Goal: Task Accomplishment & Management: Manage account settings

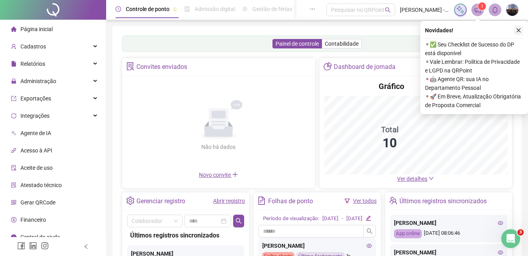
click at [516, 31] on icon "close" at bounding box center [519, 31] width 6 height 6
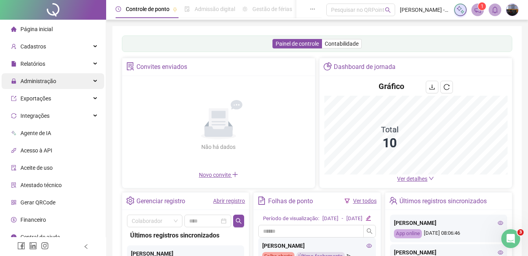
click at [37, 80] on span "Administração" at bounding box center [38, 81] width 36 height 6
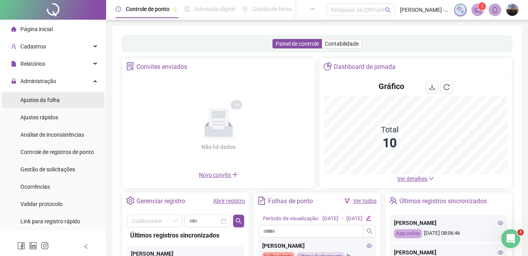
click at [52, 99] on span "Ajustes da folha" at bounding box center [39, 100] width 39 height 6
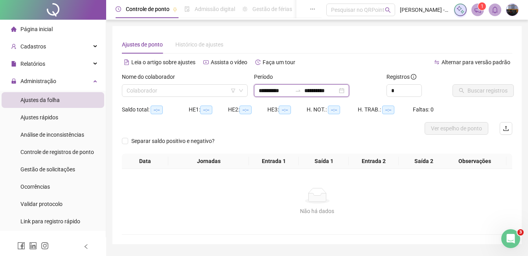
click at [260, 92] on input "**********" at bounding box center [275, 90] width 33 height 9
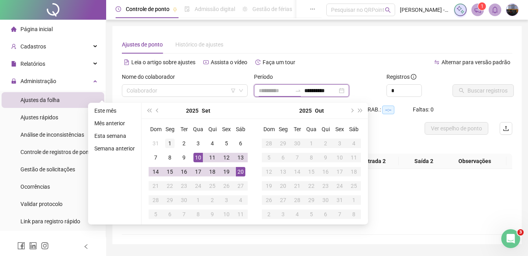
type input "**********"
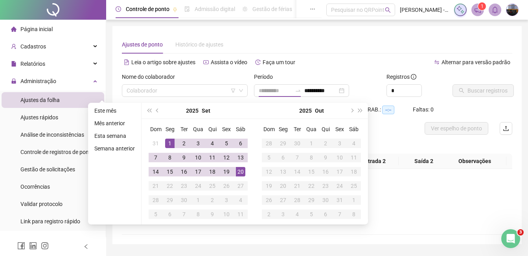
click at [170, 141] on div "1" at bounding box center [169, 143] width 9 height 9
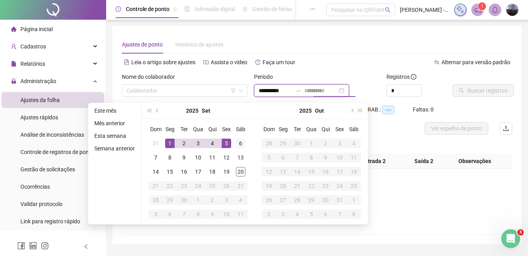
type input "**********"
click at [236, 142] on div "6" at bounding box center [240, 143] width 9 height 9
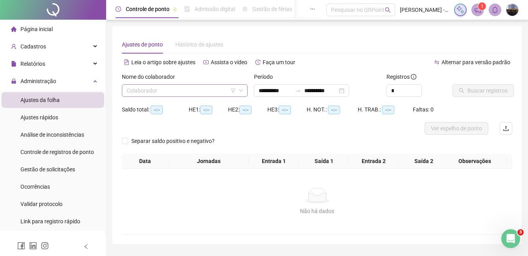
click at [194, 88] on input "search" at bounding box center [181, 91] width 109 height 12
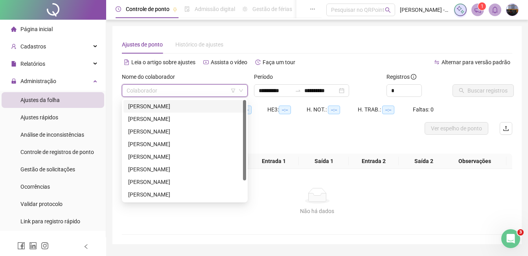
click at [177, 105] on div "[PERSON_NAME]" at bounding box center [184, 106] width 113 height 9
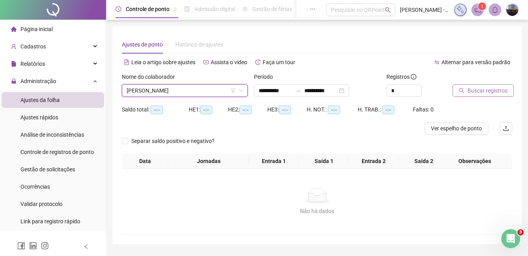
click at [483, 90] on span "Buscar registros" at bounding box center [488, 90] width 40 height 9
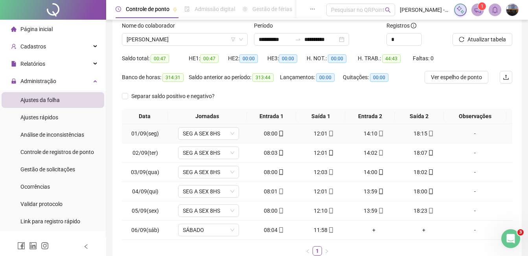
scroll to position [22, 0]
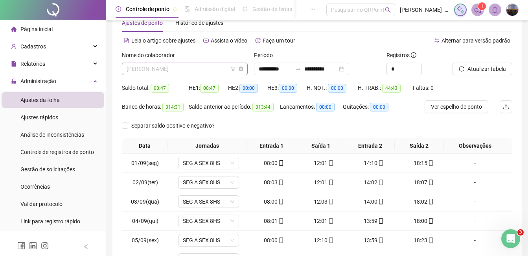
click at [173, 70] on span "[PERSON_NAME]" at bounding box center [185, 69] width 116 height 12
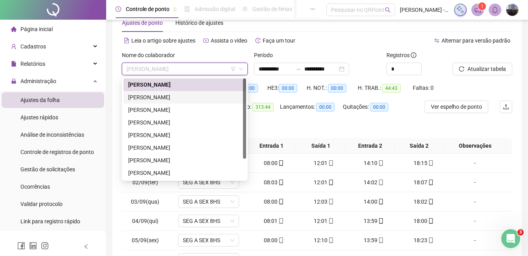
click at [174, 98] on div "[PERSON_NAME]" at bounding box center [184, 97] width 113 height 9
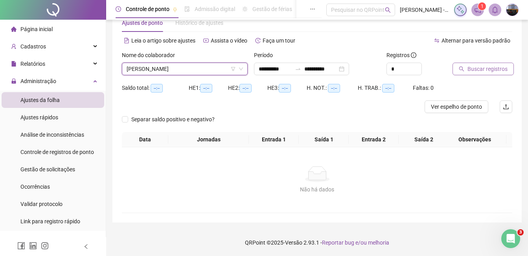
click at [465, 71] on button "Buscar registros" at bounding box center [483, 69] width 61 height 13
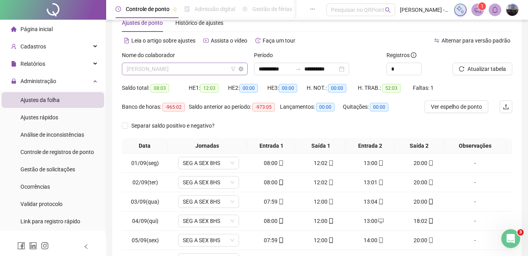
click at [200, 70] on span "[PERSON_NAME]" at bounding box center [185, 69] width 116 height 12
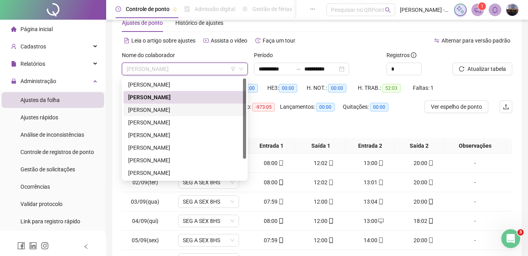
click at [172, 106] on div "[PERSON_NAME]" at bounding box center [184, 109] width 113 height 9
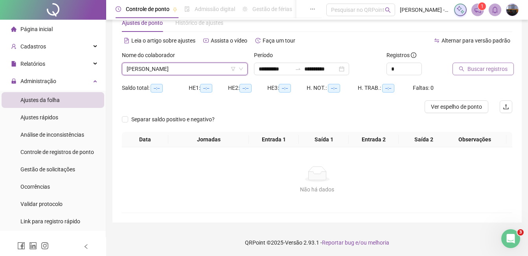
click at [475, 69] on span "Buscar registros" at bounding box center [488, 69] width 40 height 9
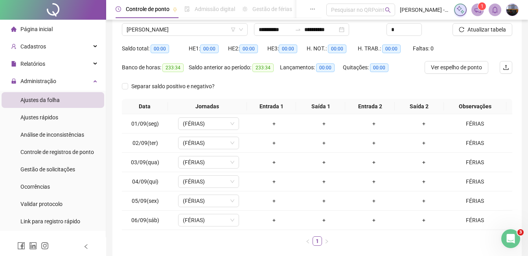
scroll to position [0, 0]
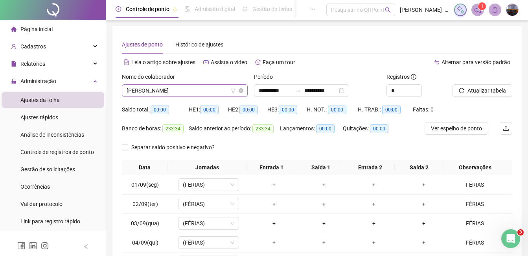
click at [206, 89] on span "[PERSON_NAME]" at bounding box center [185, 91] width 116 height 12
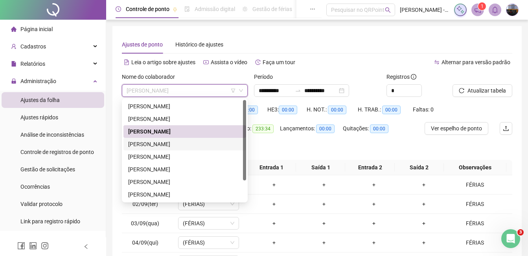
click at [185, 144] on div "[PERSON_NAME]" at bounding box center [184, 144] width 113 height 9
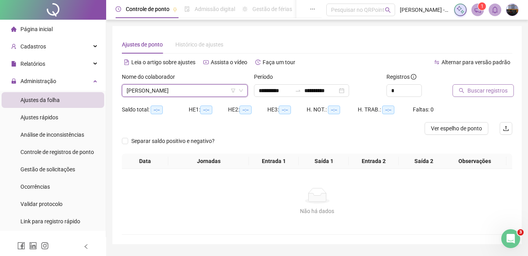
click at [493, 88] on span "Buscar registros" at bounding box center [488, 90] width 40 height 9
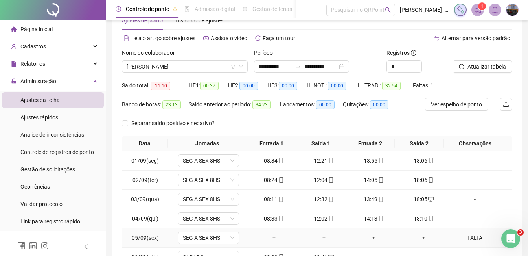
scroll to position [22, 0]
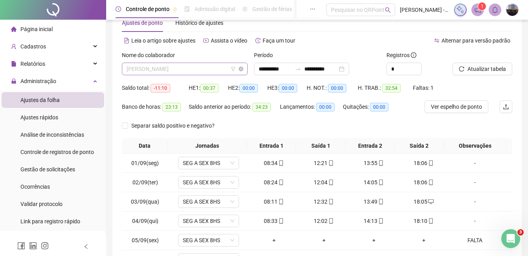
click at [174, 69] on span "[PERSON_NAME]" at bounding box center [185, 69] width 116 height 12
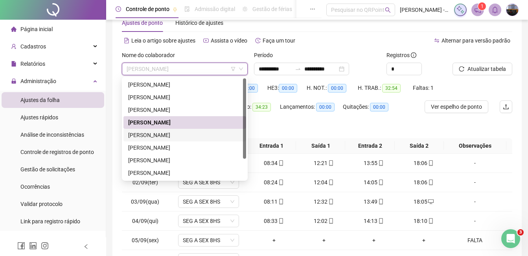
click at [164, 133] on div "[PERSON_NAME]" at bounding box center [184, 135] width 113 height 9
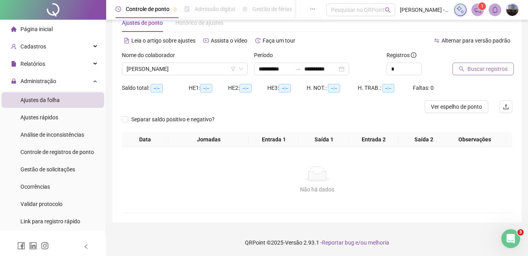
click at [468, 67] on span "Buscar registros" at bounding box center [488, 69] width 40 height 9
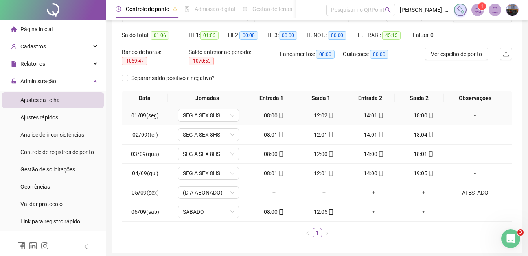
scroll to position [61, 0]
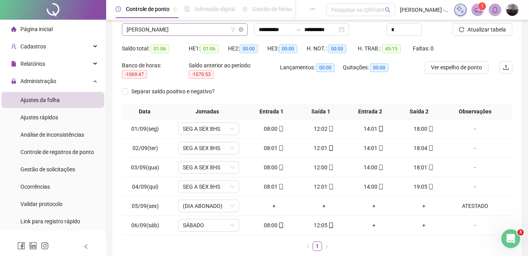
click at [177, 31] on span "[PERSON_NAME]" at bounding box center [185, 30] width 116 height 12
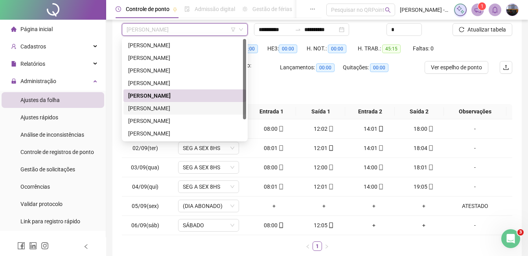
click at [164, 107] on div "[PERSON_NAME]" at bounding box center [184, 108] width 113 height 9
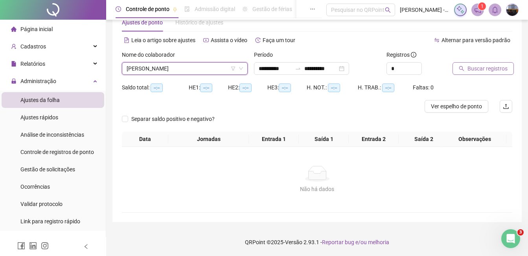
click at [456, 68] on button "Buscar registros" at bounding box center [483, 68] width 61 height 13
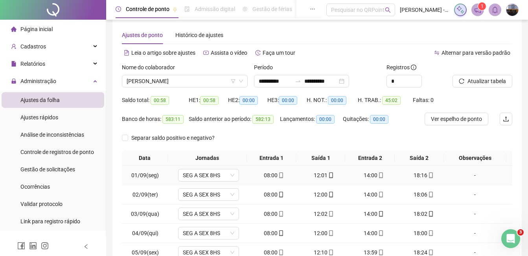
scroll to position [0, 0]
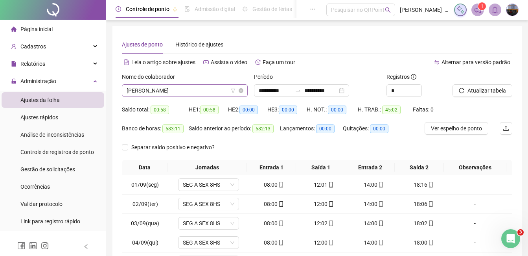
click at [169, 84] on div "[PERSON_NAME]" at bounding box center [185, 90] width 126 height 13
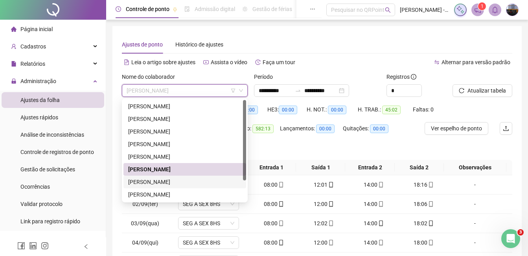
click at [148, 181] on div "[PERSON_NAME]" at bounding box center [184, 181] width 113 height 9
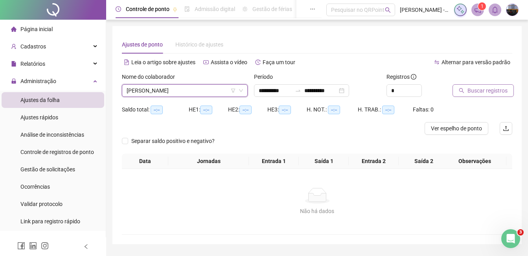
click at [478, 87] on span "Buscar registros" at bounding box center [488, 90] width 40 height 9
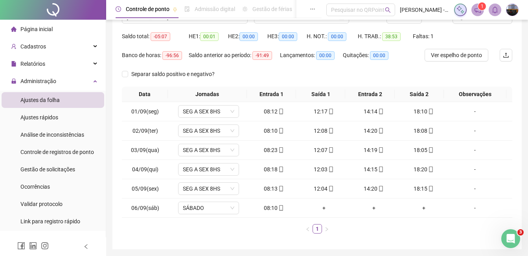
scroll to position [79, 0]
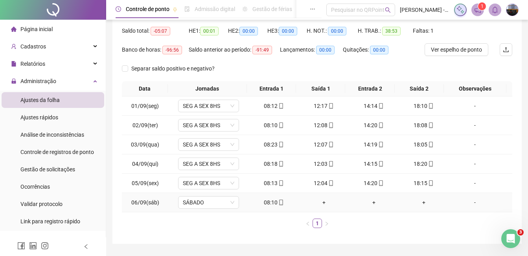
click at [322, 199] on div "+" at bounding box center [324, 202] width 44 height 9
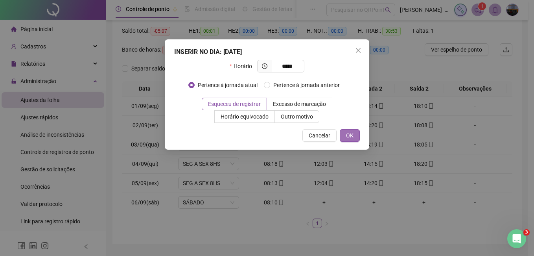
type input "*****"
click at [353, 135] on span "OK" at bounding box center [349, 135] width 7 height 9
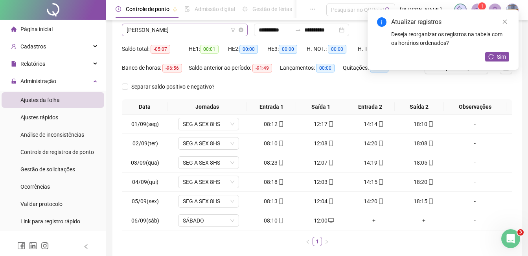
scroll to position [0, 0]
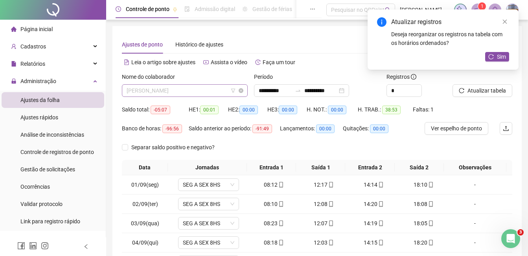
click at [179, 89] on span "[PERSON_NAME]" at bounding box center [185, 91] width 116 height 12
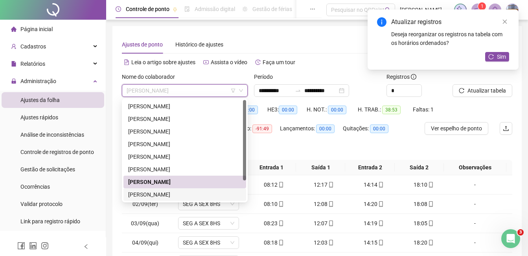
click at [152, 192] on div "[PERSON_NAME]" at bounding box center [184, 194] width 113 height 9
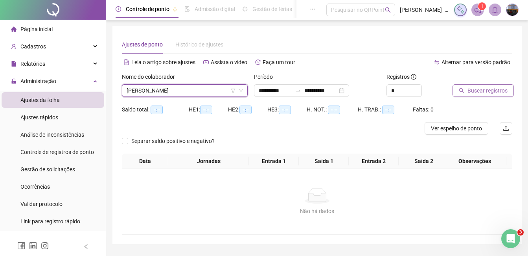
click at [491, 91] on span "Buscar registros" at bounding box center [488, 90] width 40 height 9
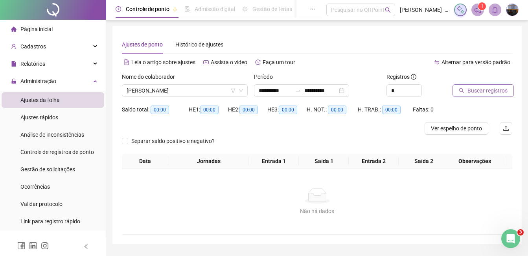
click at [487, 88] on span "Buscar registros" at bounding box center [488, 90] width 40 height 9
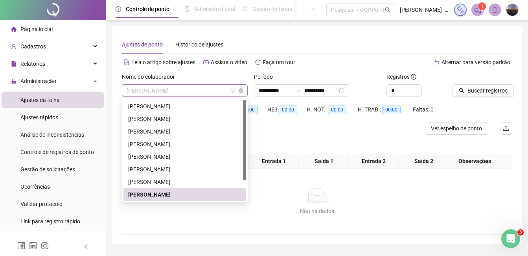
click at [168, 89] on span "[PERSON_NAME]" at bounding box center [185, 91] width 116 height 12
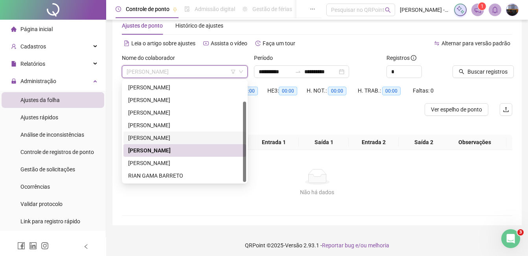
scroll to position [22, 0]
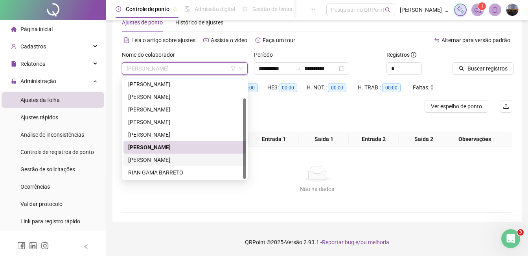
click at [176, 159] on div "[PERSON_NAME]" at bounding box center [184, 159] width 113 height 9
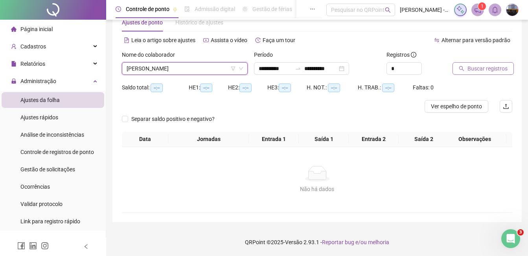
click at [502, 67] on span "Buscar registros" at bounding box center [488, 68] width 40 height 9
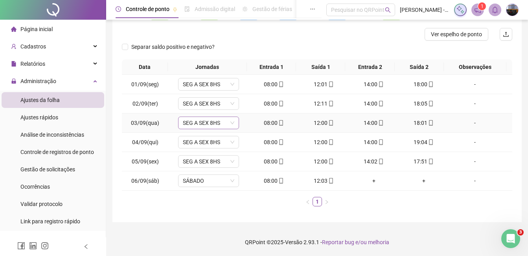
scroll to position [55, 0]
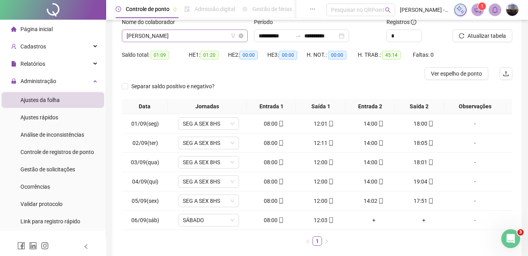
click at [181, 38] on span "[PERSON_NAME]" at bounding box center [185, 36] width 116 height 12
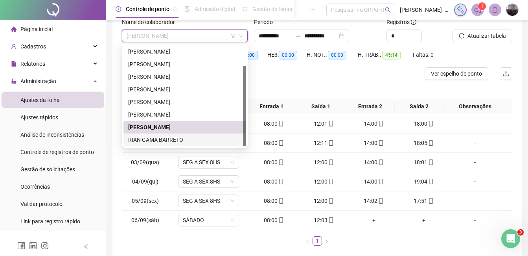
click at [166, 139] on div "RIAN GAMA BARRETO" at bounding box center [184, 139] width 113 height 9
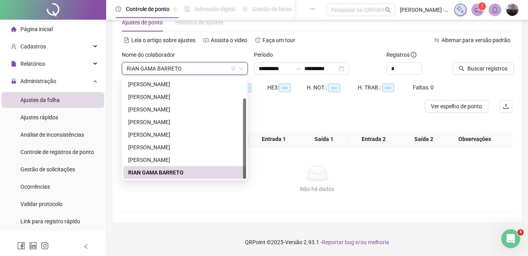
scroll to position [22, 0]
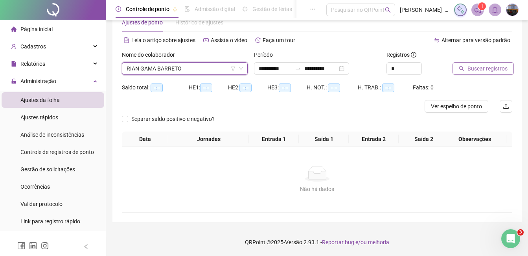
click at [486, 68] on span "Buscar registros" at bounding box center [488, 68] width 40 height 9
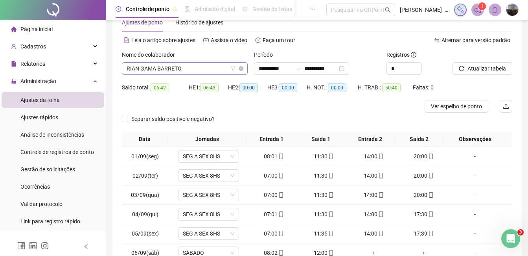
click at [159, 68] on span "RIAN GAMA BARRETO" at bounding box center [185, 69] width 116 height 12
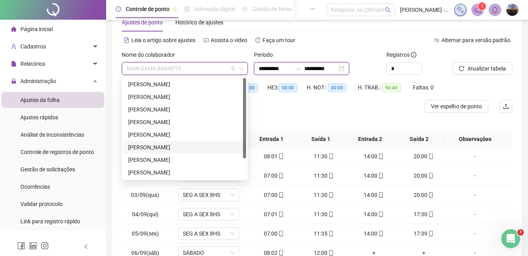
click at [260, 68] on input "**********" at bounding box center [275, 68] width 33 height 9
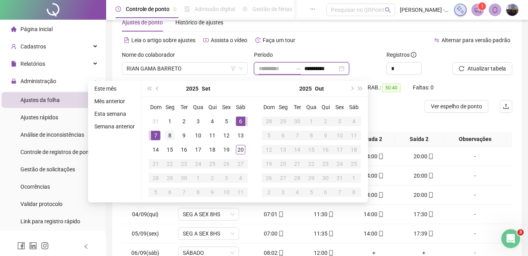
type input "**********"
click at [169, 135] on div "8" at bounding box center [169, 135] width 9 height 9
type input "**********"
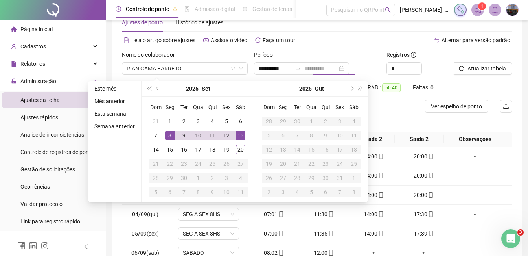
click at [241, 134] on div "13" at bounding box center [240, 135] width 9 height 9
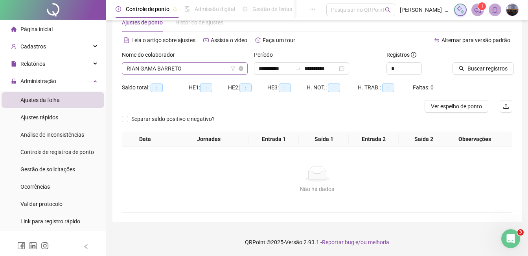
click at [163, 70] on span "RIAN GAMA BARRETO" at bounding box center [185, 69] width 116 height 12
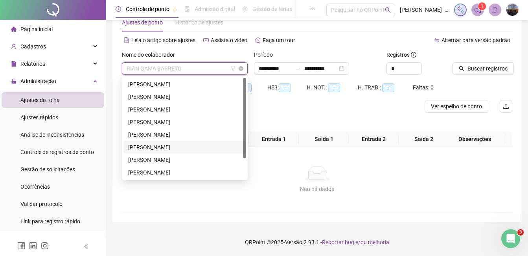
scroll to position [0, 0]
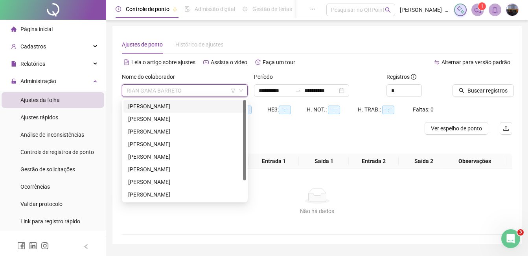
click at [173, 103] on div "[PERSON_NAME]" at bounding box center [184, 106] width 113 height 9
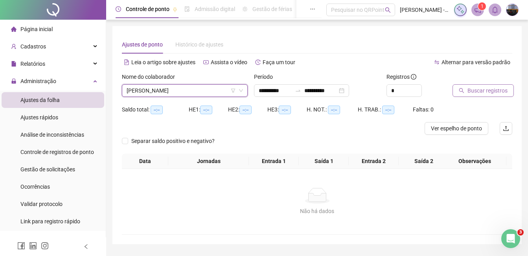
click at [488, 87] on span "Buscar registros" at bounding box center [488, 90] width 40 height 9
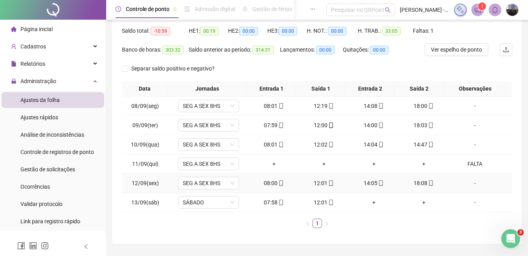
scroll to position [39, 0]
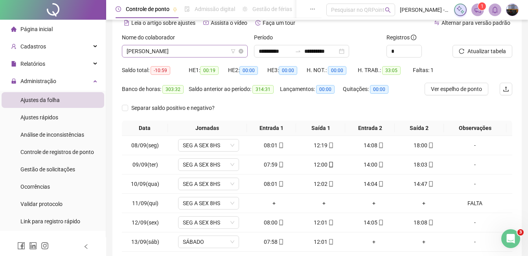
click at [159, 50] on span "[PERSON_NAME]" at bounding box center [185, 51] width 116 height 12
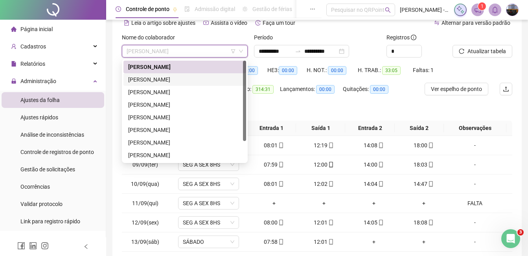
click at [164, 79] on div "[PERSON_NAME]" at bounding box center [184, 79] width 113 height 9
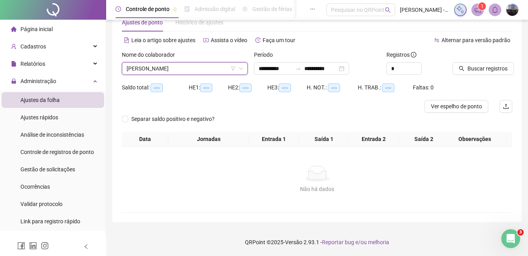
scroll to position [22, 0]
click at [473, 68] on span "Buscar registros" at bounding box center [488, 68] width 40 height 9
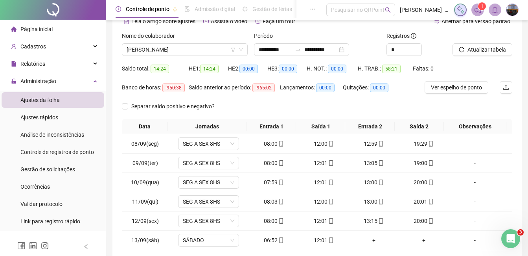
scroll to position [22, 0]
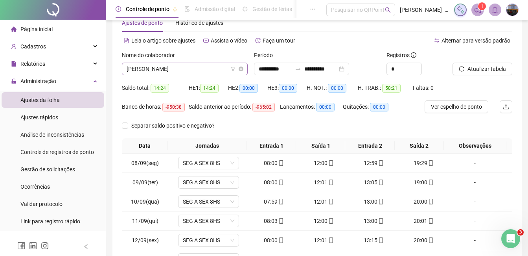
click at [207, 70] on span "[PERSON_NAME]" at bounding box center [185, 69] width 116 height 12
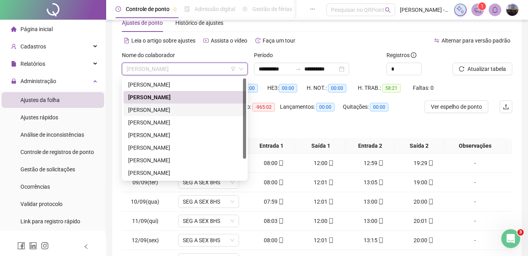
click at [185, 105] on div "[PERSON_NAME]" at bounding box center [185, 109] width 123 height 13
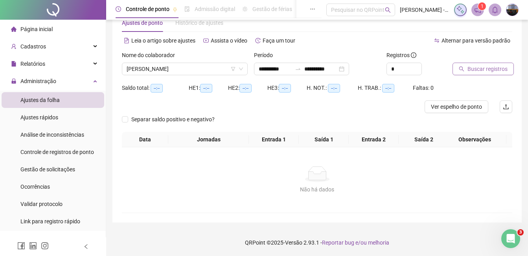
click at [466, 73] on button "Buscar registros" at bounding box center [483, 69] width 61 height 13
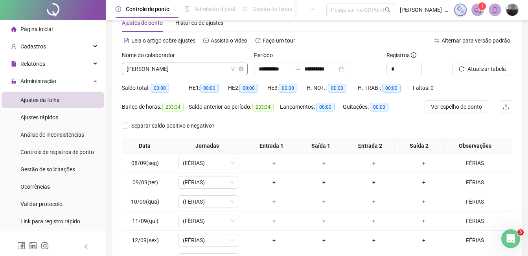
click at [191, 67] on span "[PERSON_NAME]" at bounding box center [185, 69] width 116 height 12
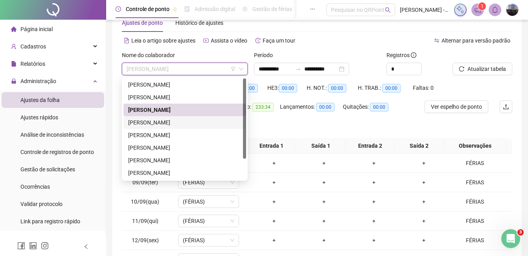
click at [177, 119] on div "[PERSON_NAME]" at bounding box center [184, 122] width 113 height 9
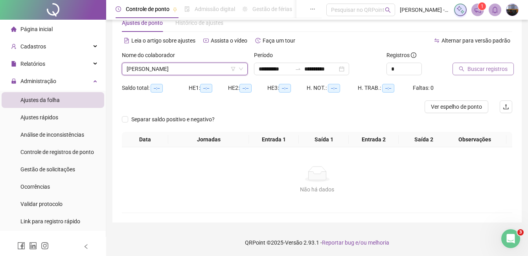
click at [478, 70] on span "Buscar registros" at bounding box center [488, 69] width 40 height 9
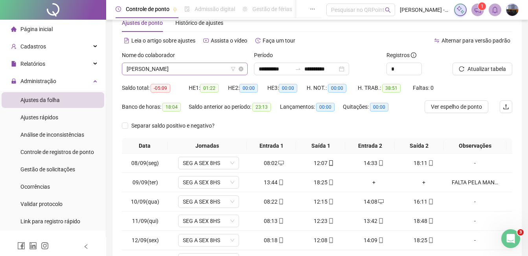
click at [185, 66] on span "[PERSON_NAME]" at bounding box center [185, 69] width 116 height 12
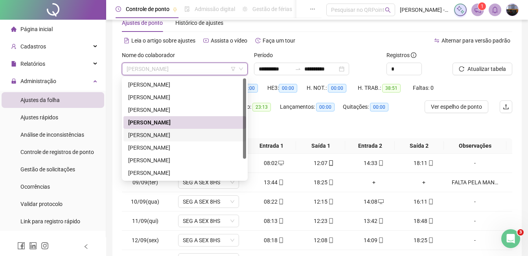
click at [156, 137] on div "[PERSON_NAME]" at bounding box center [184, 135] width 113 height 9
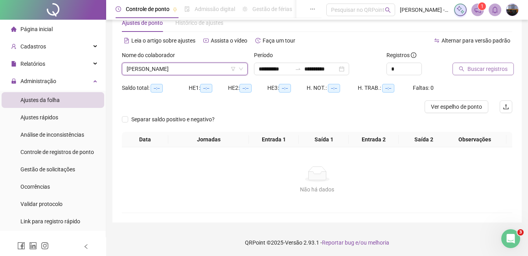
click at [464, 67] on icon "search" at bounding box center [462, 69] width 6 height 6
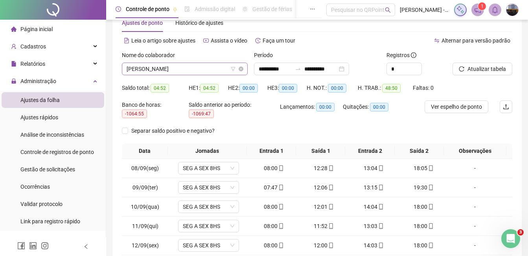
click at [179, 72] on span "[PERSON_NAME]" at bounding box center [185, 69] width 116 height 12
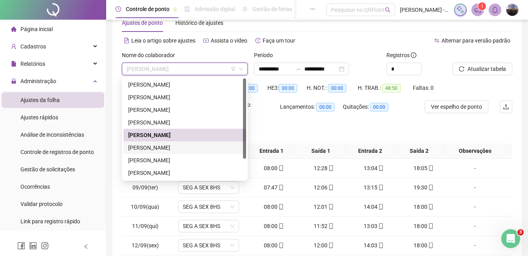
click at [163, 150] on div "[PERSON_NAME]" at bounding box center [184, 147] width 113 height 9
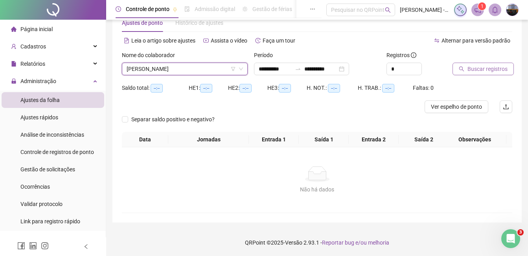
click at [486, 69] on span "Buscar registros" at bounding box center [488, 69] width 40 height 9
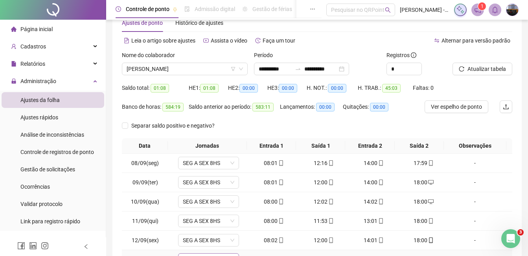
scroll to position [0, 0]
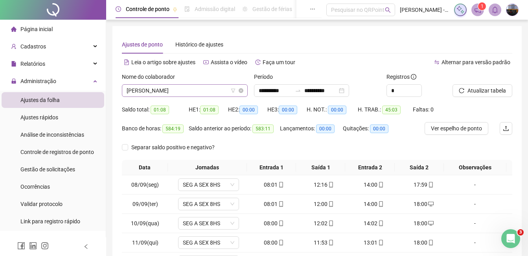
click at [167, 89] on span "[PERSON_NAME]" at bounding box center [185, 91] width 116 height 12
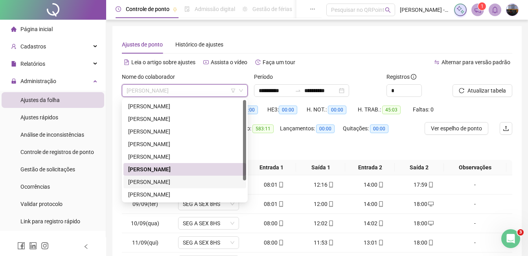
click at [163, 180] on div "[PERSON_NAME]" at bounding box center [184, 181] width 113 height 9
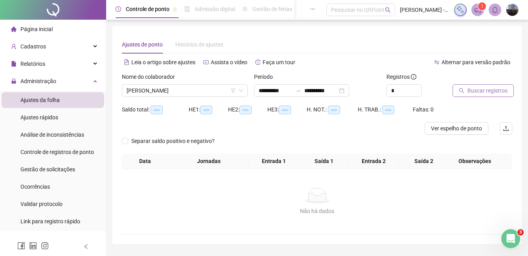
click at [482, 96] on button "Buscar registros" at bounding box center [483, 90] width 61 height 13
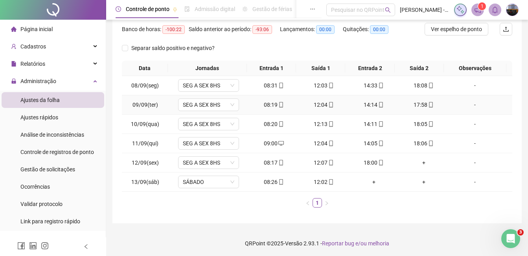
scroll to position [100, 0]
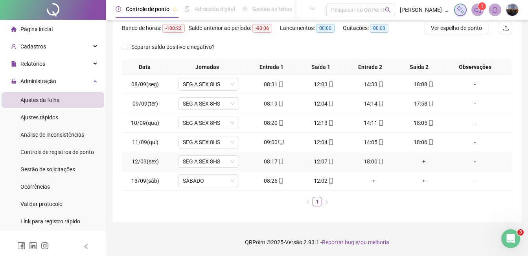
click at [416, 160] on div "+" at bounding box center [424, 161] width 44 height 9
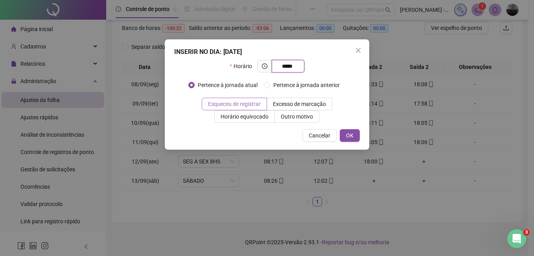
type input "*****"
click at [249, 102] on span "Esqueceu de registrar" at bounding box center [234, 104] width 53 height 6
click at [315, 120] on label "Outro motivo" at bounding box center [297, 116] width 44 height 13
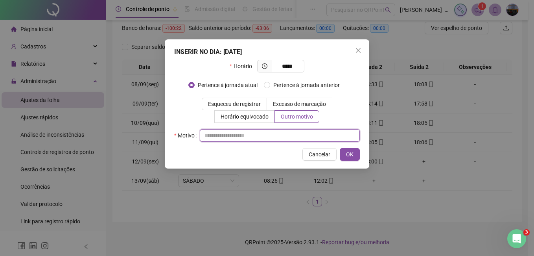
click at [264, 133] on input "text" at bounding box center [280, 135] width 160 height 13
type input "**********"
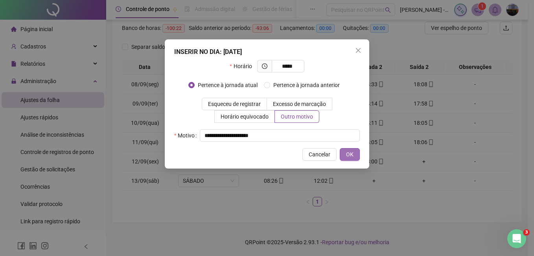
click at [348, 152] on span "OK" at bounding box center [349, 154] width 7 height 9
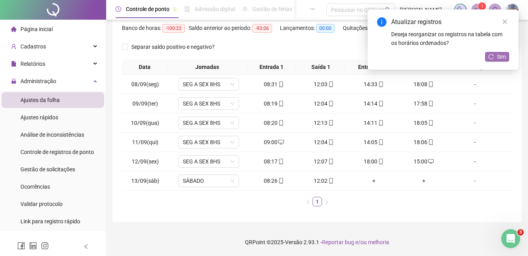
click at [501, 55] on span "Sim" at bounding box center [501, 56] width 9 height 9
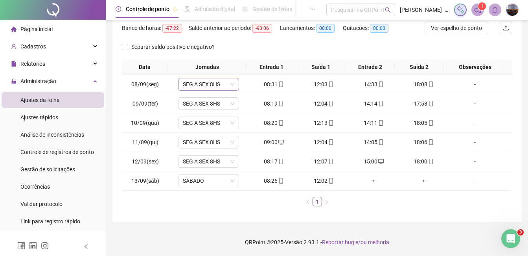
scroll to position [0, 0]
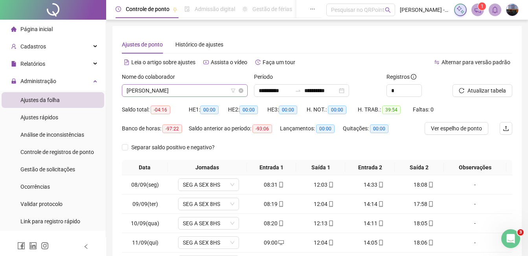
click at [172, 90] on span "[PERSON_NAME]" at bounding box center [185, 91] width 116 height 12
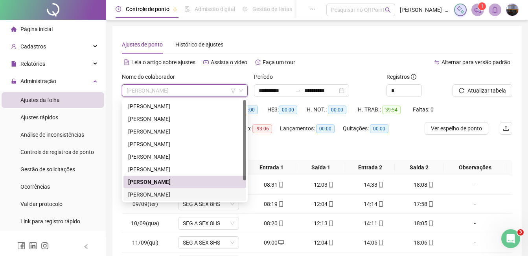
click at [159, 195] on div "[PERSON_NAME]" at bounding box center [184, 194] width 113 height 9
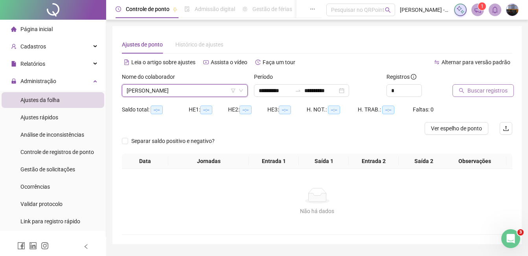
click at [470, 94] on span "Buscar registros" at bounding box center [488, 90] width 40 height 9
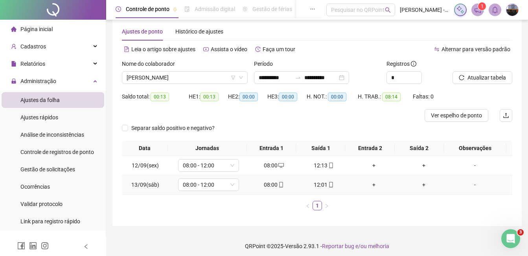
scroll to position [17, 0]
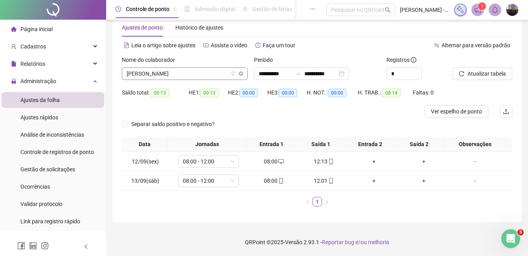
click at [176, 76] on span "[PERSON_NAME]" at bounding box center [185, 74] width 116 height 12
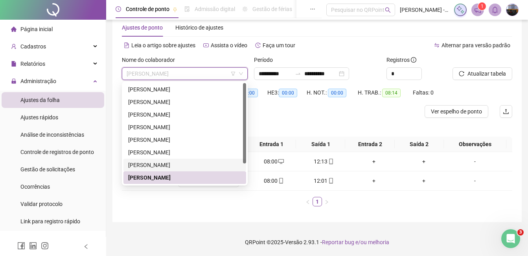
scroll to position [25, 0]
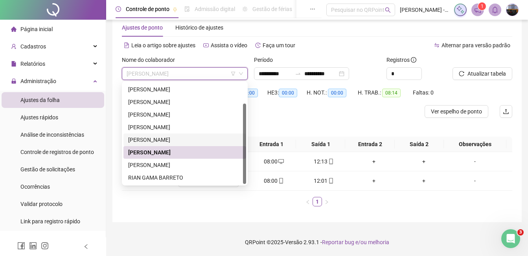
click at [153, 161] on div "[PERSON_NAME]" at bounding box center [184, 165] width 113 height 9
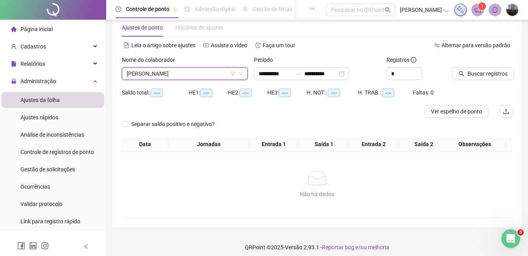
click at [452, 71] on div "Buscar registros" at bounding box center [483, 70] width 66 height 31
click at [456, 71] on button "Buscar registros" at bounding box center [483, 73] width 61 height 13
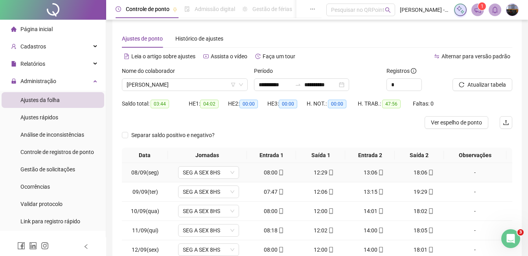
scroll to position [0, 0]
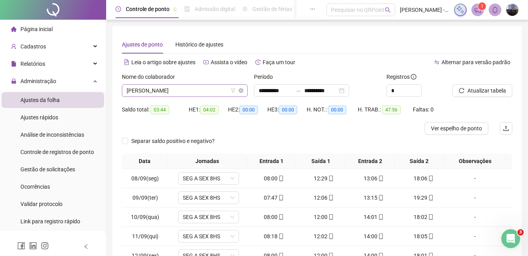
click at [169, 89] on span "[PERSON_NAME]" at bounding box center [185, 91] width 116 height 12
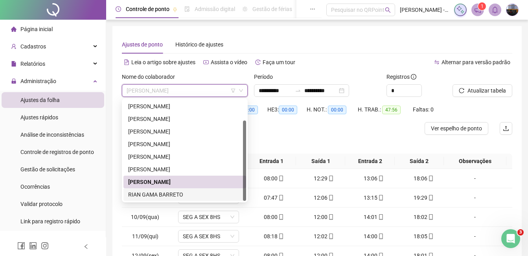
click at [150, 194] on div "RIAN GAMA BARRETO" at bounding box center [184, 194] width 113 height 9
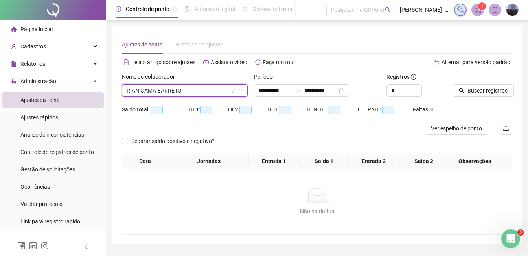
click at [472, 83] on div at bounding box center [473, 78] width 40 height 12
click at [472, 85] on button "Buscar registros" at bounding box center [483, 90] width 61 height 13
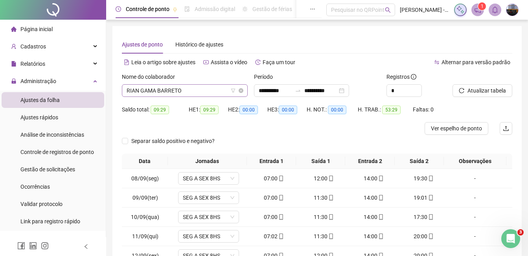
click at [183, 96] on span "RIAN GAMA BARRETO" at bounding box center [185, 91] width 116 height 12
click at [261, 90] on input "**********" at bounding box center [275, 90] width 33 height 9
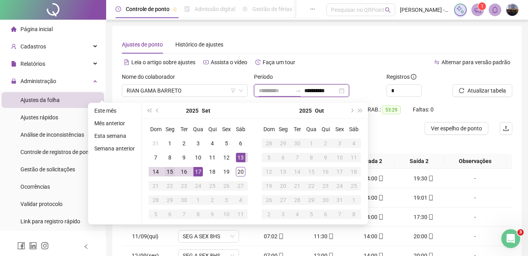
type input "**********"
click at [172, 172] on div "15" at bounding box center [169, 171] width 9 height 9
type input "**********"
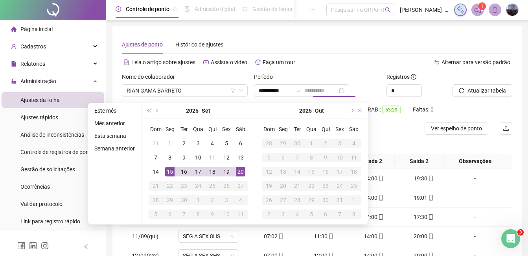
click at [242, 167] on div "20" at bounding box center [240, 171] width 9 height 9
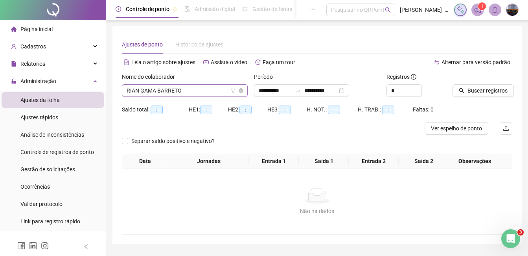
click at [180, 91] on span "RIAN GAMA BARRETO" at bounding box center [185, 91] width 116 height 12
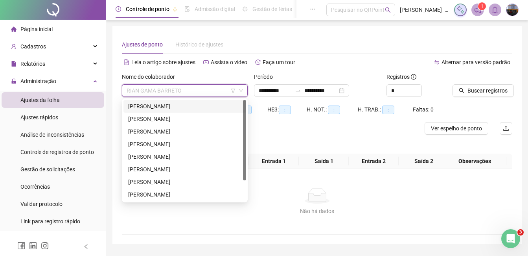
click at [173, 107] on div "[PERSON_NAME]" at bounding box center [184, 106] width 113 height 9
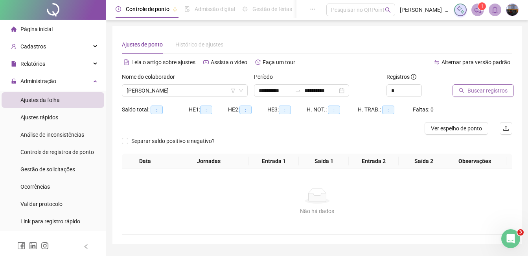
click at [481, 89] on span "Buscar registros" at bounding box center [488, 90] width 40 height 9
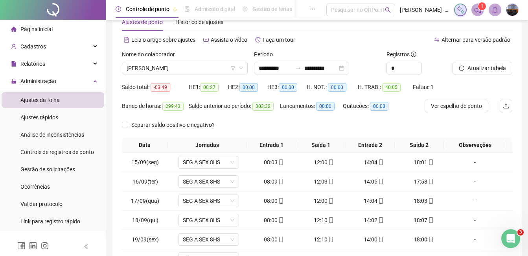
scroll to position [22, 0]
click at [158, 71] on span "[PERSON_NAME]" at bounding box center [185, 69] width 116 height 12
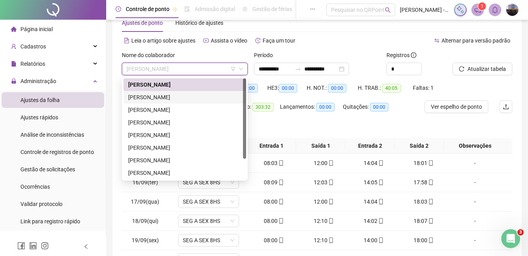
click at [158, 96] on div "[PERSON_NAME]" at bounding box center [184, 97] width 113 height 9
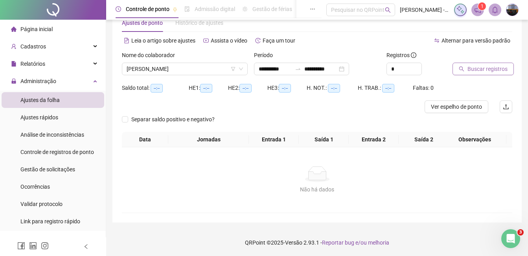
click at [496, 72] on span "Buscar registros" at bounding box center [488, 69] width 40 height 9
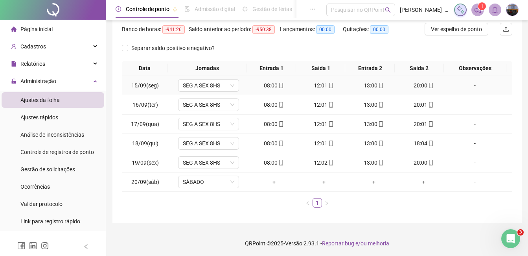
scroll to position [100, 0]
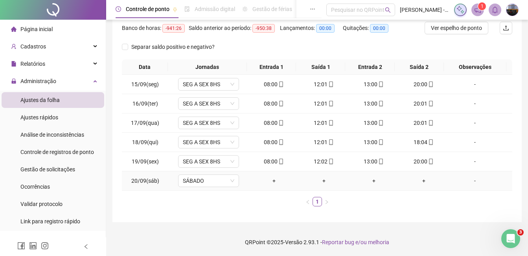
click at [470, 181] on div "-" at bounding box center [475, 180] width 46 height 9
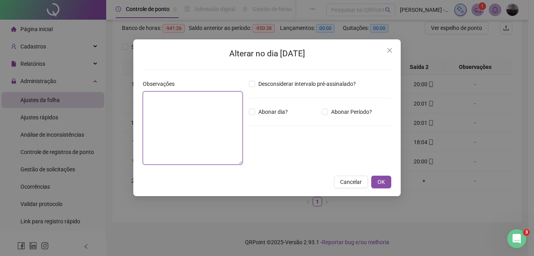
click at [212, 122] on textarea at bounding box center [193, 127] width 100 height 73
type textarea "**********"
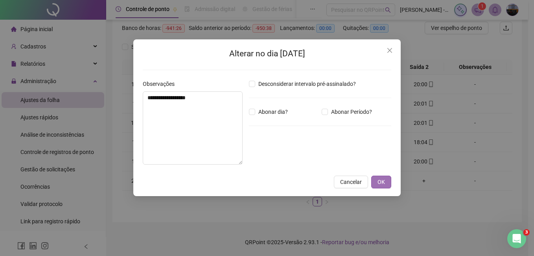
click at [379, 178] on span "OK" at bounding box center [381, 181] width 7 height 9
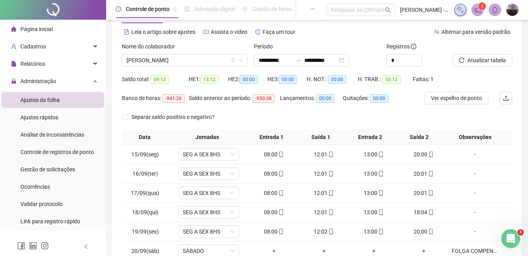
scroll to position [22, 0]
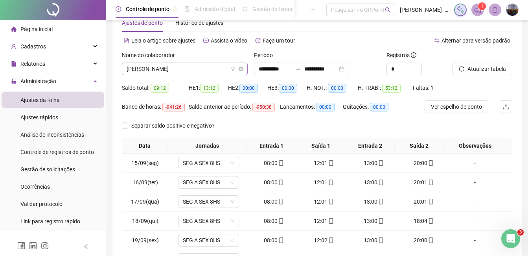
click at [163, 71] on span "[PERSON_NAME]" at bounding box center [185, 69] width 116 height 12
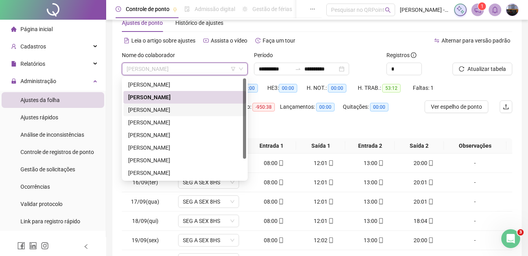
click at [159, 106] on div "[PERSON_NAME]" at bounding box center [184, 109] width 113 height 9
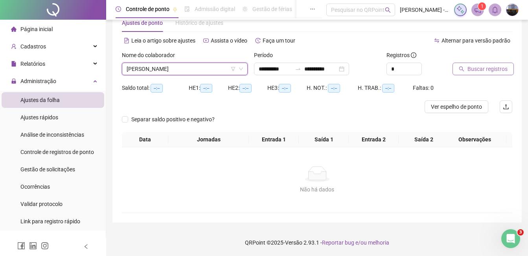
click at [479, 69] on span "Buscar registros" at bounding box center [488, 69] width 40 height 9
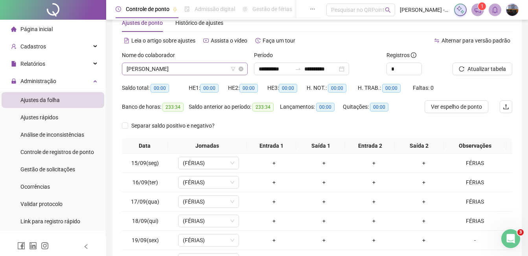
click at [180, 68] on span "[PERSON_NAME]" at bounding box center [185, 69] width 116 height 12
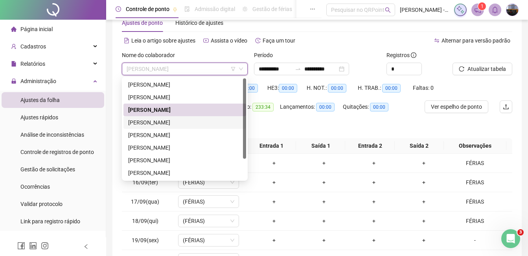
click at [163, 122] on div "[PERSON_NAME]" at bounding box center [184, 122] width 113 height 9
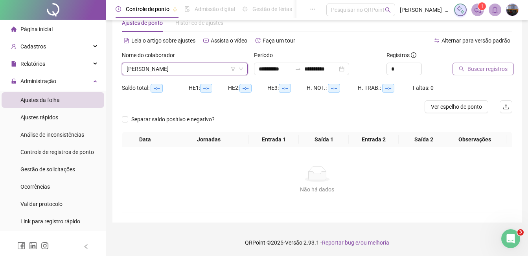
click at [477, 72] on span "Buscar registros" at bounding box center [488, 69] width 40 height 9
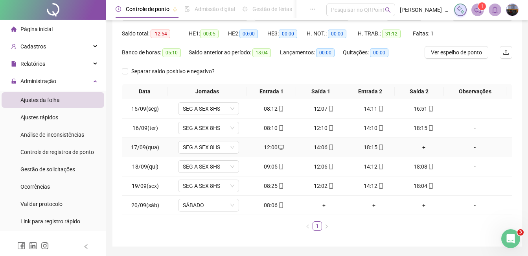
scroll to position [100, 0]
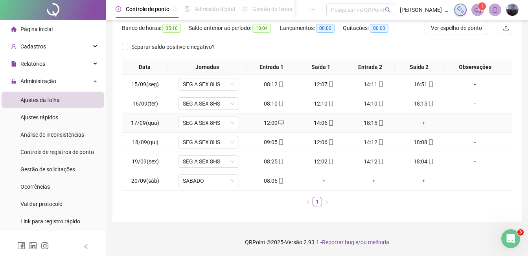
click at [352, 125] on div "18:15" at bounding box center [374, 122] width 44 height 9
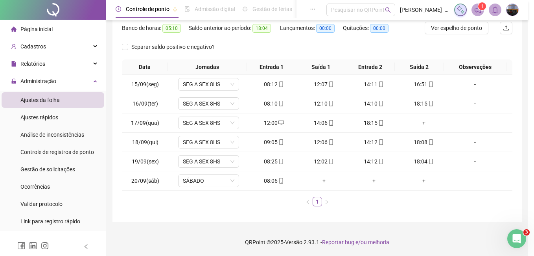
type input "**********"
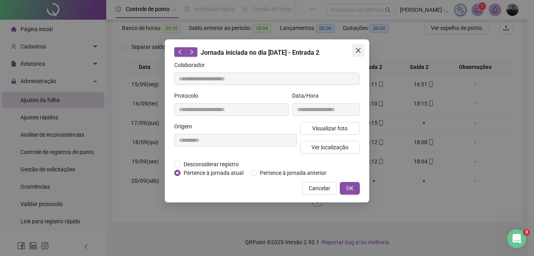
click at [357, 48] on icon "close" at bounding box center [358, 50] width 5 height 5
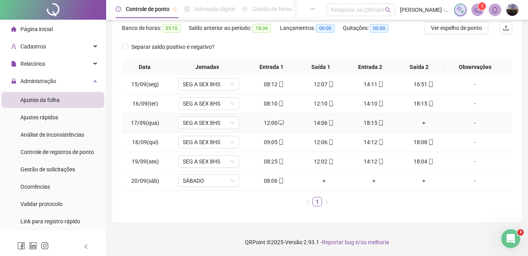
click at [421, 118] on div "+" at bounding box center [424, 122] width 44 height 9
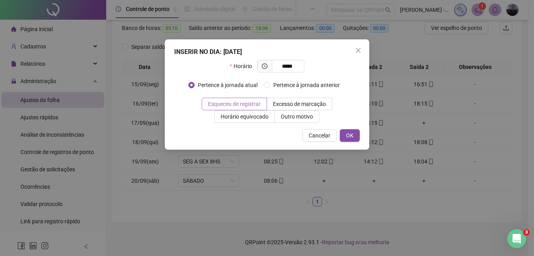
type input "*****"
click at [241, 105] on span "Esqueceu de registrar" at bounding box center [234, 104] width 53 height 6
click at [292, 117] on span "Outro motivo" at bounding box center [297, 116] width 32 height 6
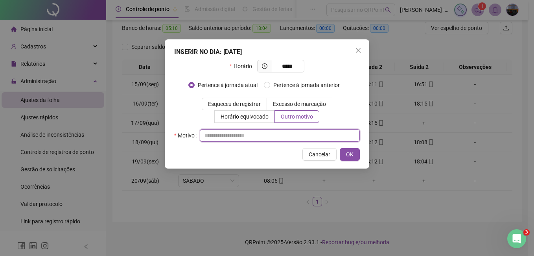
click at [227, 140] on input "text" at bounding box center [280, 135] width 160 height 13
type input "**********"
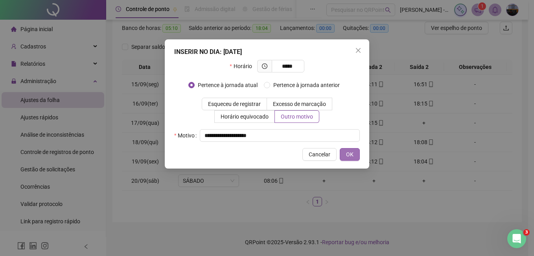
click at [352, 153] on span "OK" at bounding box center [349, 154] width 7 height 9
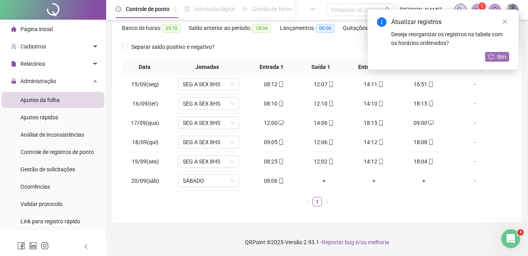
click at [499, 55] on span "Sim" at bounding box center [501, 56] width 9 height 9
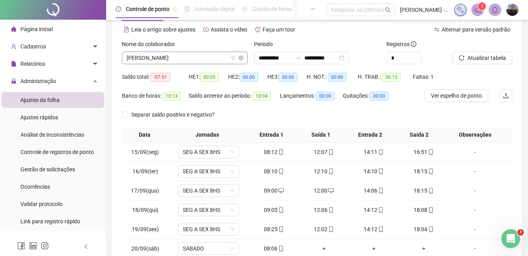
scroll to position [22, 0]
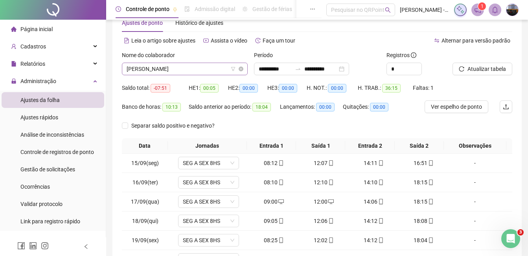
click at [171, 70] on span "[PERSON_NAME]" at bounding box center [185, 69] width 116 height 12
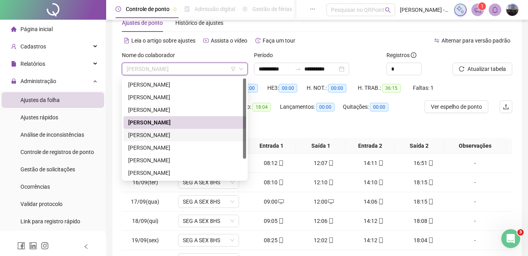
click at [158, 135] on div "[PERSON_NAME]" at bounding box center [184, 135] width 113 height 9
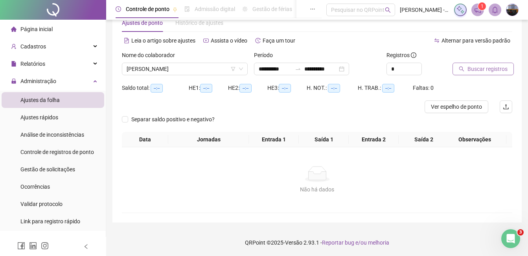
click at [471, 70] on span "Buscar registros" at bounding box center [488, 69] width 40 height 9
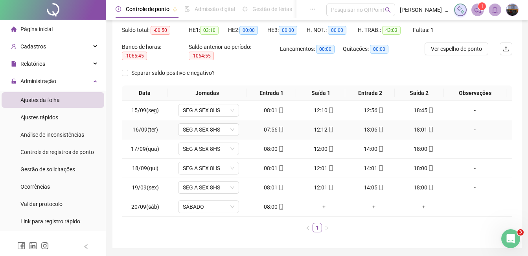
scroll to position [66, 0]
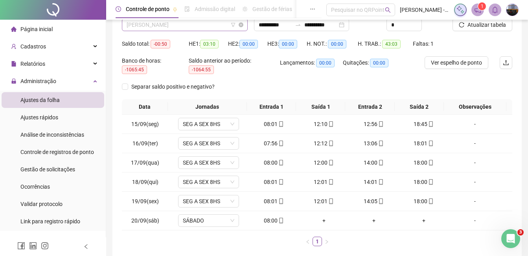
click at [170, 25] on span "[PERSON_NAME]" at bounding box center [185, 25] width 116 height 12
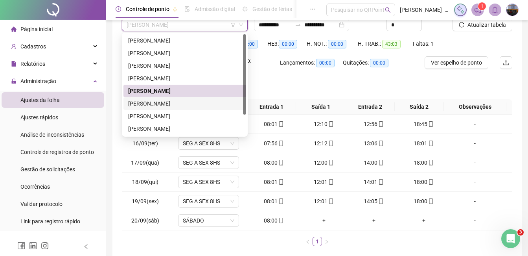
click at [163, 101] on div "[PERSON_NAME]" at bounding box center [184, 103] width 113 height 9
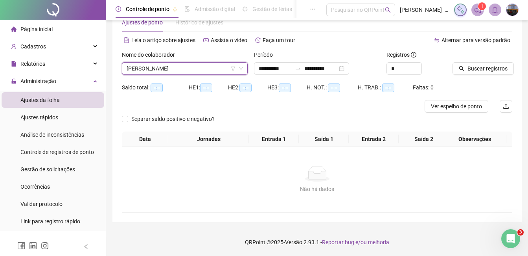
scroll to position [22, 0]
click at [472, 63] on button "Buscar registros" at bounding box center [483, 68] width 61 height 13
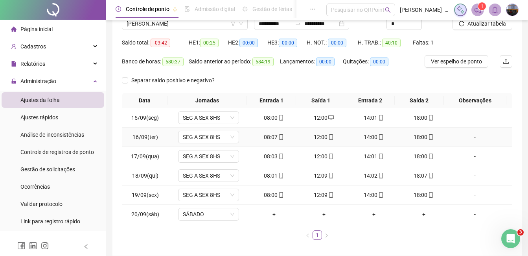
scroll to position [22, 0]
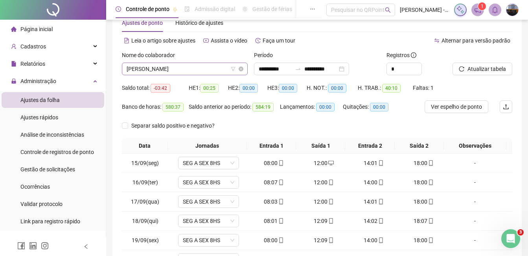
click at [153, 72] on span "[PERSON_NAME]" at bounding box center [185, 69] width 116 height 12
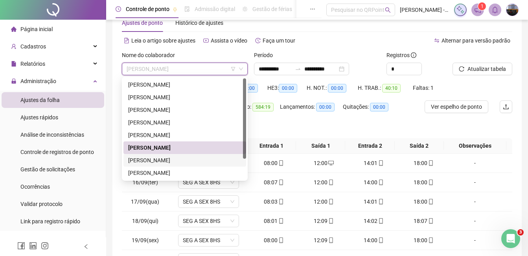
click at [152, 157] on div "[PERSON_NAME]" at bounding box center [184, 160] width 113 height 9
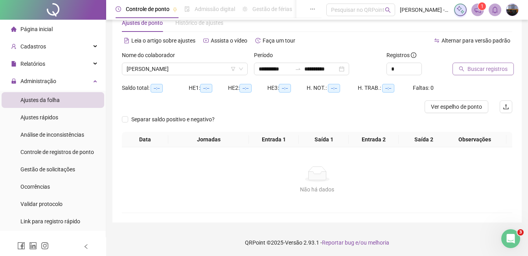
click at [462, 68] on icon "search" at bounding box center [462, 69] width 6 height 6
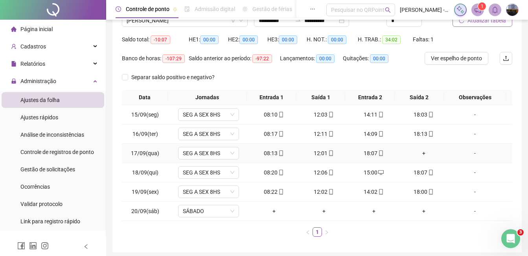
scroll to position [100, 0]
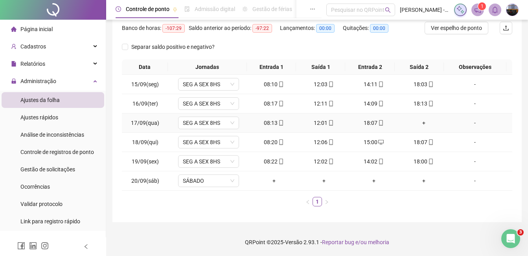
click at [420, 124] on div "+" at bounding box center [424, 122] width 44 height 9
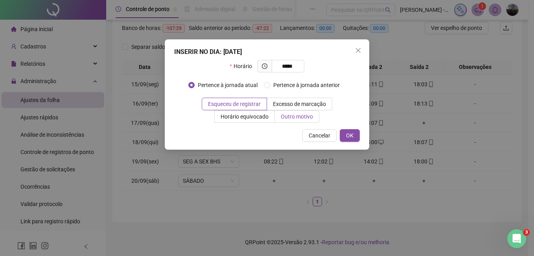
type input "*****"
click at [287, 116] on span "Outro motivo" at bounding box center [297, 116] width 32 height 6
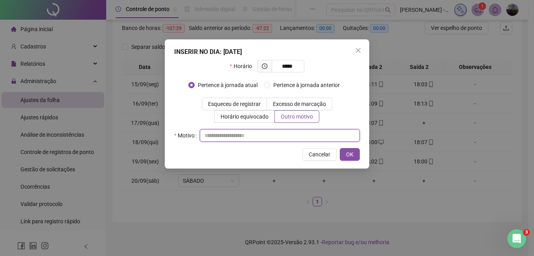
click at [246, 131] on input "text" at bounding box center [280, 135] width 160 height 13
type input "**********"
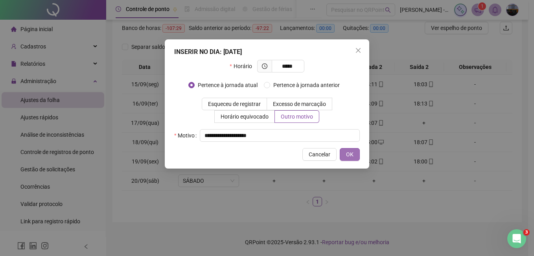
click at [342, 155] on button "OK" at bounding box center [350, 154] width 20 height 13
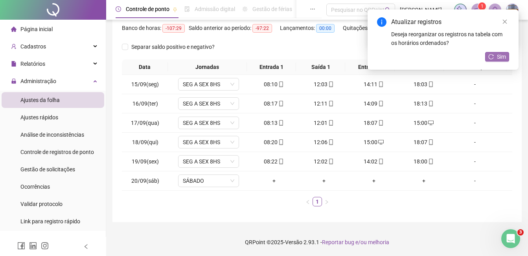
click at [497, 55] on button "Sim" at bounding box center [498, 56] width 24 height 9
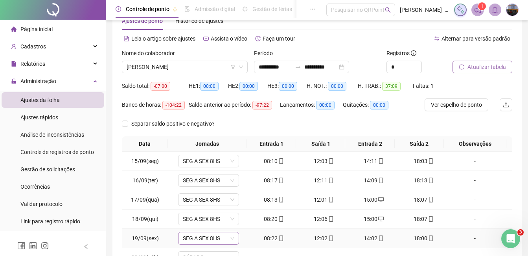
scroll to position [22, 0]
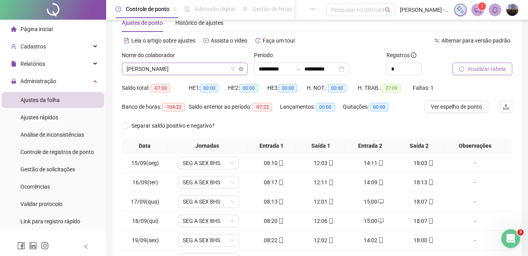
click at [174, 65] on span "[PERSON_NAME]" at bounding box center [185, 69] width 116 height 12
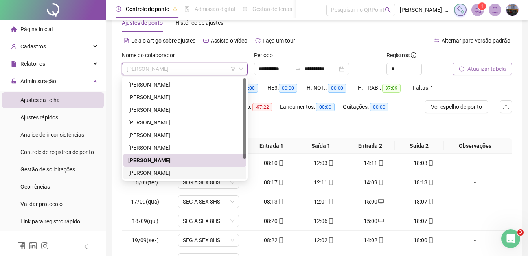
click at [154, 172] on div "[PERSON_NAME]" at bounding box center [184, 172] width 113 height 9
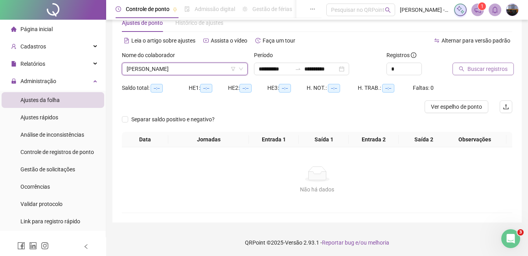
click at [485, 72] on span "Buscar registros" at bounding box center [488, 69] width 40 height 9
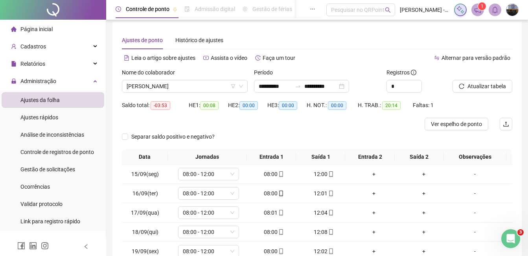
scroll to position [0, 0]
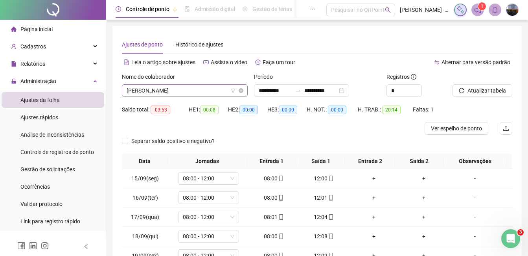
click at [170, 90] on span "[PERSON_NAME]" at bounding box center [185, 91] width 116 height 12
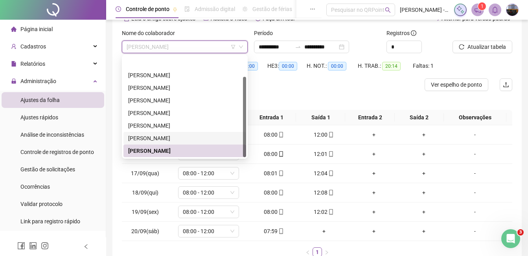
scroll to position [25, 0]
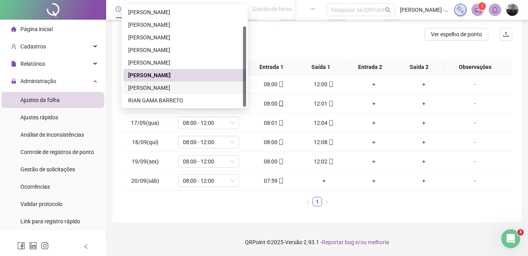
click at [176, 84] on div "[PERSON_NAME]" at bounding box center [184, 87] width 113 height 9
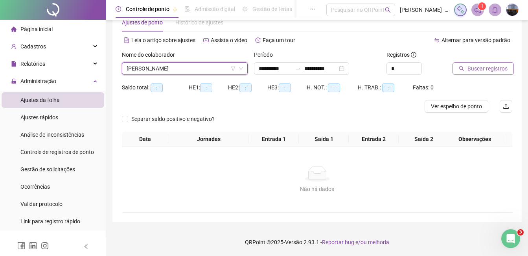
click at [469, 69] on span "Buscar registros" at bounding box center [488, 68] width 40 height 9
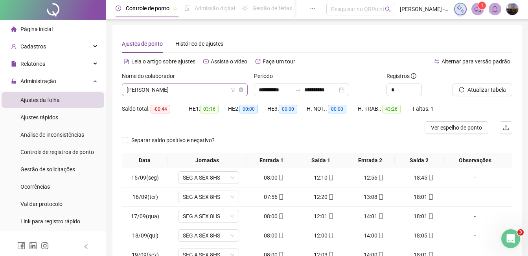
scroll to position [0, 0]
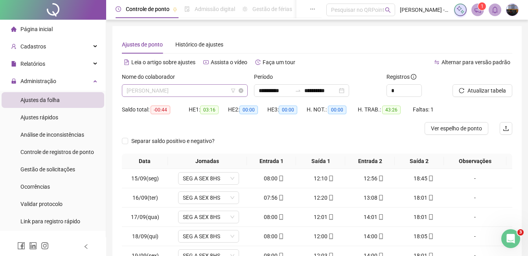
click at [193, 90] on span "[PERSON_NAME]" at bounding box center [185, 91] width 116 height 12
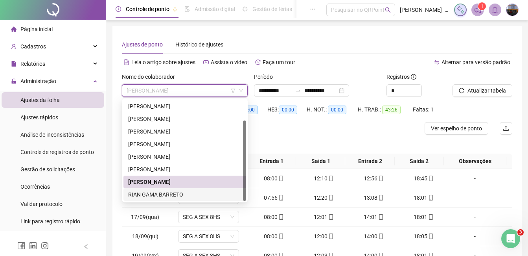
click at [158, 193] on div "RIAN GAMA BARRETO" at bounding box center [184, 194] width 113 height 9
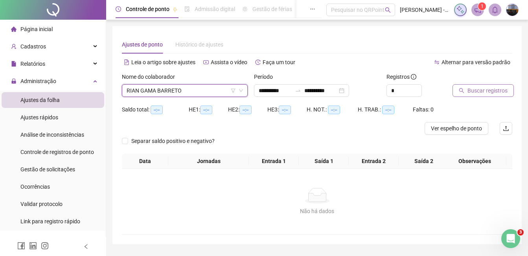
click at [469, 91] on span "Buscar registros" at bounding box center [488, 90] width 40 height 9
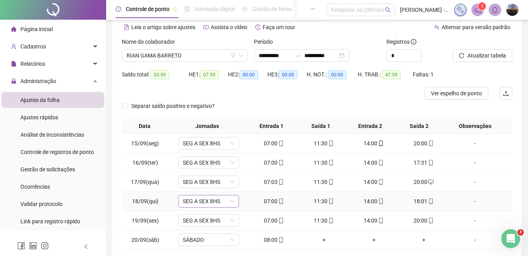
scroll to position [15, 0]
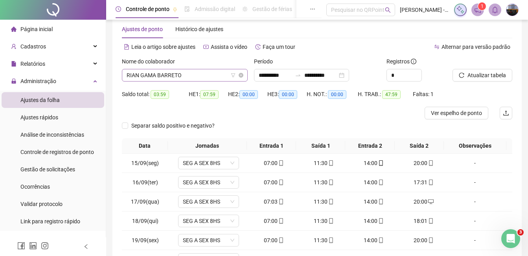
click at [176, 76] on span "RIAN GAMA BARRETO" at bounding box center [185, 75] width 116 height 12
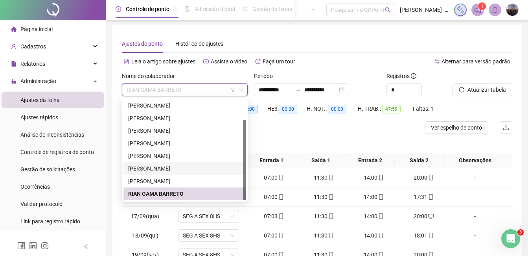
scroll to position [0, 0]
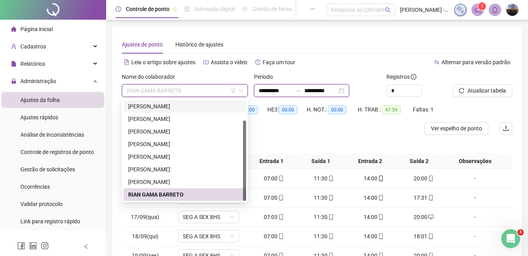
click at [260, 90] on input "**********" at bounding box center [275, 90] width 33 height 9
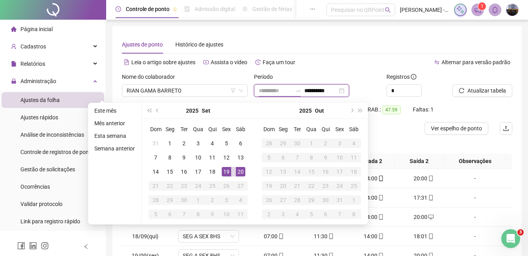
type input "**********"
click at [228, 171] on div "19" at bounding box center [226, 171] width 9 height 9
click at [237, 169] on div "20" at bounding box center [240, 171] width 9 height 9
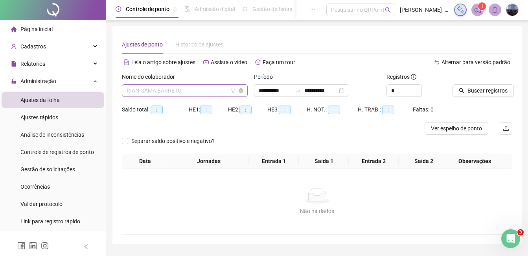
click at [151, 87] on span "RIAN GAMA BARRETO" at bounding box center [185, 91] width 116 height 12
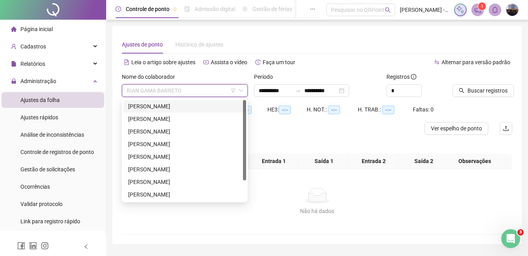
click at [156, 107] on div "[PERSON_NAME]" at bounding box center [184, 106] width 113 height 9
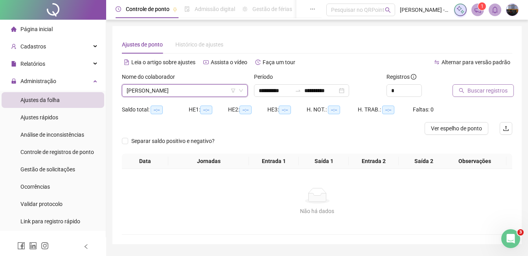
click at [482, 96] on button "Buscar registros" at bounding box center [483, 90] width 61 height 13
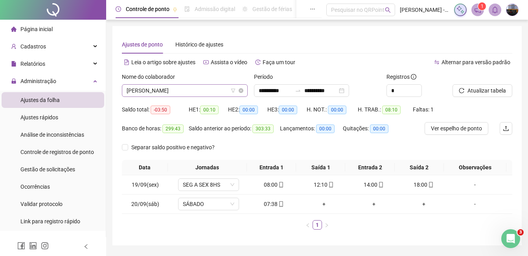
click at [174, 91] on span "[PERSON_NAME]" at bounding box center [185, 91] width 116 height 12
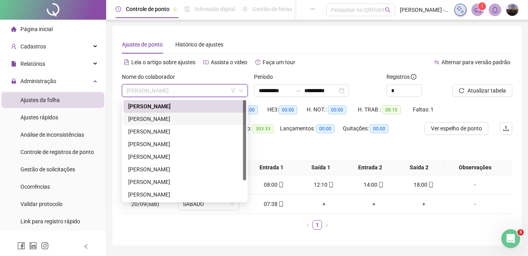
click at [172, 119] on div "[PERSON_NAME]" at bounding box center [184, 119] width 113 height 9
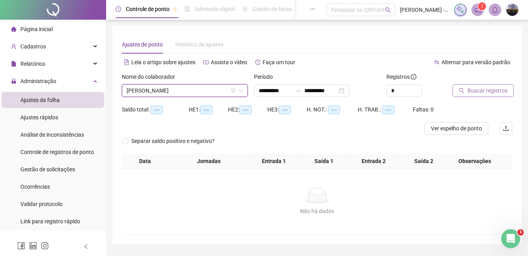
click at [486, 96] on button "Buscar registros" at bounding box center [483, 90] width 61 height 13
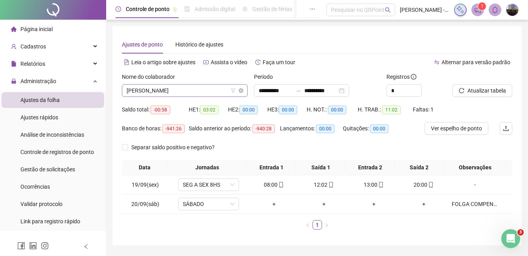
click at [131, 89] on span "[PERSON_NAME]" at bounding box center [185, 91] width 116 height 12
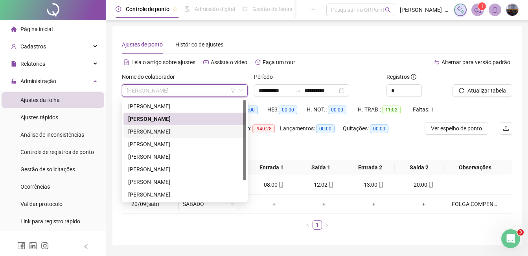
click at [144, 131] on div "[PERSON_NAME]" at bounding box center [184, 131] width 113 height 9
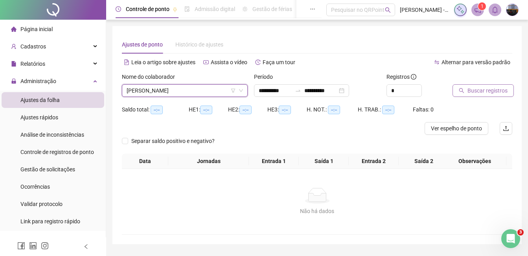
click at [488, 90] on span "Buscar registros" at bounding box center [488, 90] width 40 height 9
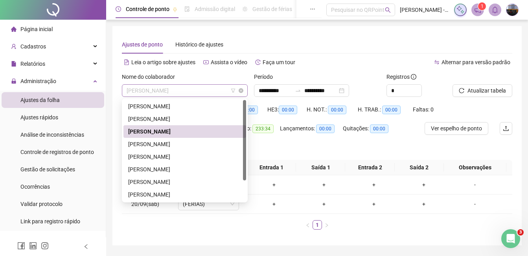
click at [150, 87] on span "[PERSON_NAME]" at bounding box center [185, 91] width 116 height 12
click at [159, 142] on div "[PERSON_NAME]" at bounding box center [184, 144] width 113 height 9
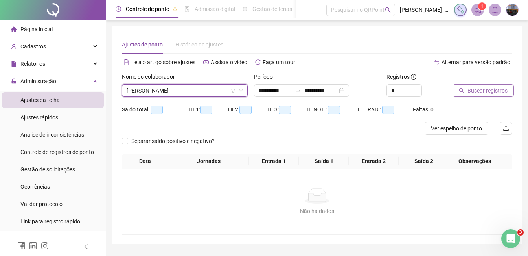
click at [471, 94] on span "Buscar registros" at bounding box center [488, 90] width 40 height 9
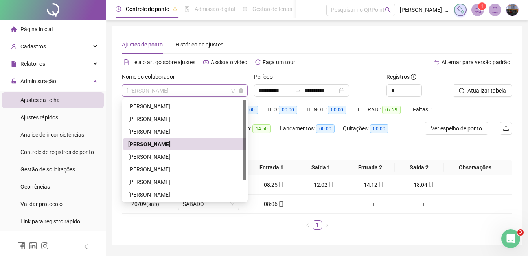
click at [180, 90] on span "[PERSON_NAME]" at bounding box center [185, 91] width 116 height 12
click at [177, 156] on div "[PERSON_NAME]" at bounding box center [184, 156] width 113 height 9
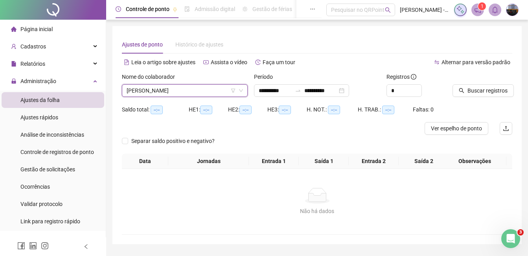
click at [460, 89] on icon "search" at bounding box center [462, 90] width 5 height 5
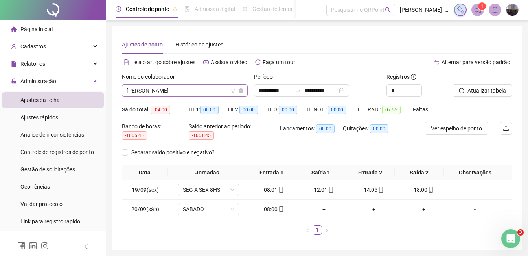
click at [187, 94] on span "[PERSON_NAME]" at bounding box center [185, 91] width 116 height 12
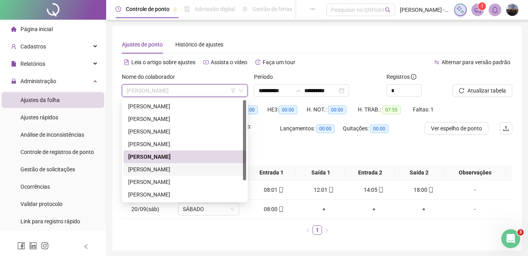
click at [144, 167] on div "[PERSON_NAME]" at bounding box center [184, 169] width 113 height 9
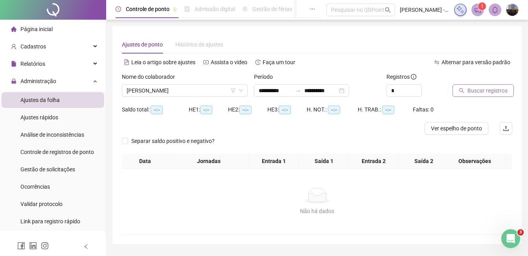
click at [484, 87] on span "Buscar registros" at bounding box center [488, 90] width 40 height 9
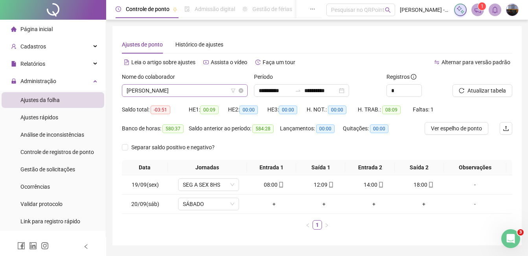
click at [199, 89] on span "[PERSON_NAME]" at bounding box center [185, 91] width 116 height 12
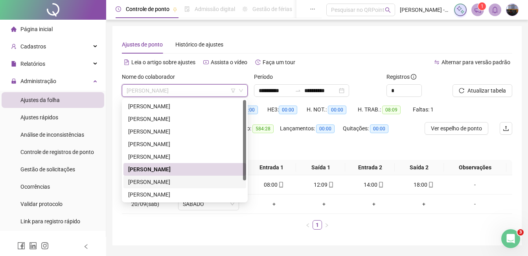
click at [164, 180] on div "[PERSON_NAME]" at bounding box center [184, 181] width 113 height 9
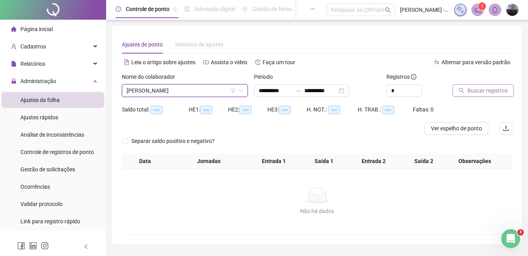
click at [507, 91] on button "Buscar registros" at bounding box center [483, 90] width 61 height 13
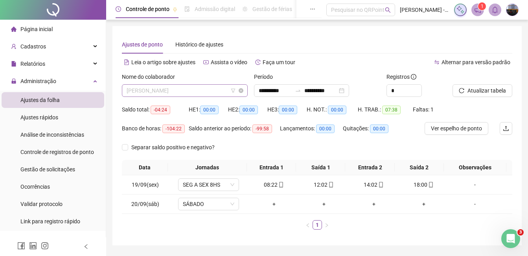
click at [183, 89] on span "[PERSON_NAME]" at bounding box center [185, 91] width 116 height 12
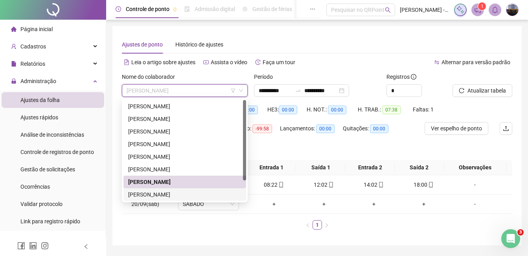
click at [149, 192] on div "[PERSON_NAME]" at bounding box center [184, 194] width 113 height 9
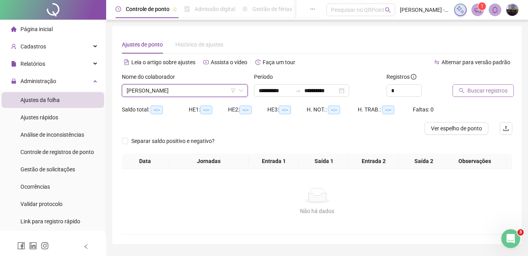
click at [468, 93] on span "Buscar registros" at bounding box center [488, 90] width 40 height 9
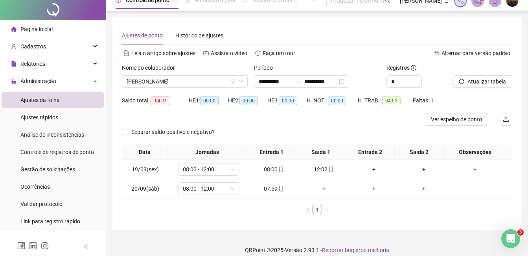
scroll to position [17, 0]
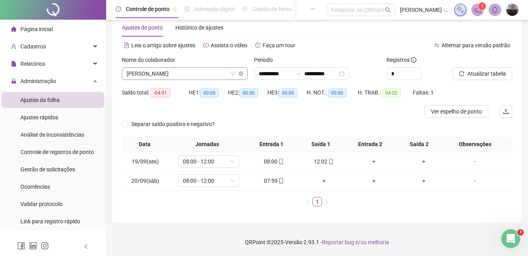
click at [193, 75] on span "[PERSON_NAME]" at bounding box center [185, 74] width 116 height 12
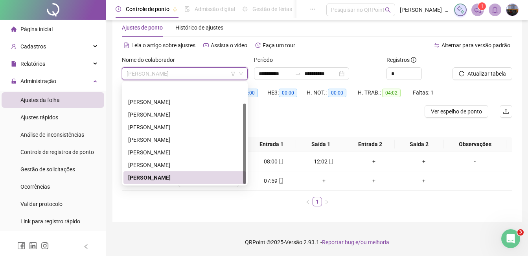
scroll to position [25, 0]
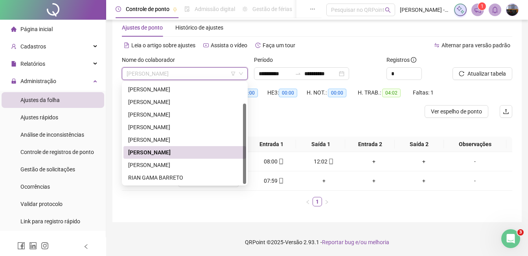
click at [172, 156] on div "[PERSON_NAME]" at bounding box center [184, 152] width 113 height 9
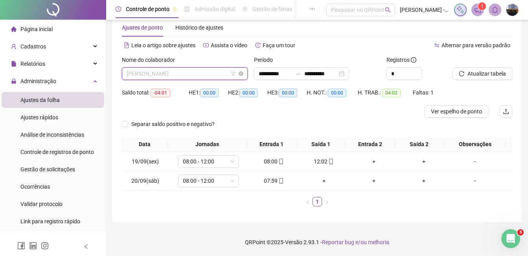
click at [167, 76] on span "[PERSON_NAME]" at bounding box center [185, 74] width 116 height 12
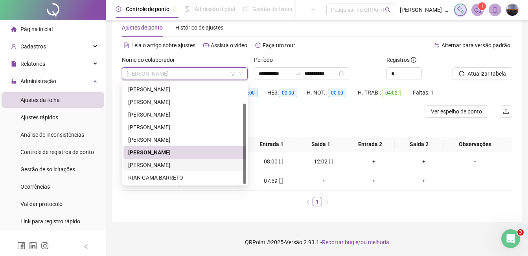
click at [160, 162] on div "[PERSON_NAME]" at bounding box center [184, 165] width 113 height 9
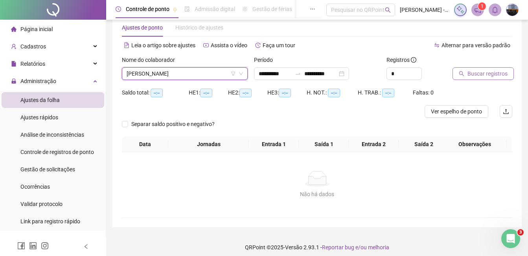
click at [491, 69] on span "Buscar registros" at bounding box center [488, 73] width 40 height 9
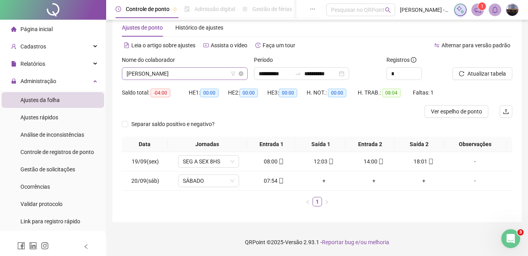
click at [174, 76] on span "[PERSON_NAME]" at bounding box center [185, 74] width 116 height 12
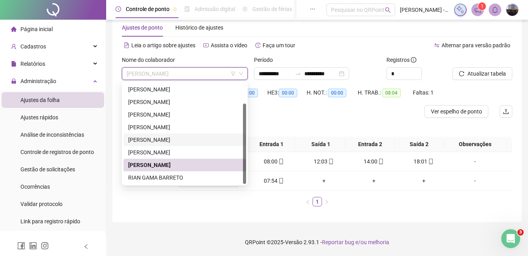
click at [162, 135] on div "[PERSON_NAME]" at bounding box center [185, 139] width 123 height 13
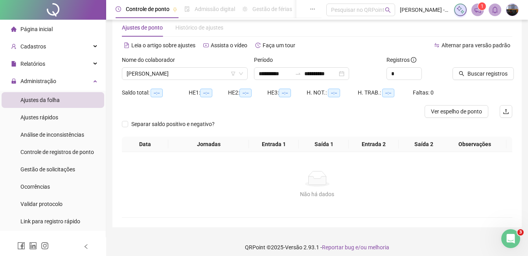
click at [488, 67] on div at bounding box center [473, 61] width 40 height 12
click at [486, 71] on span "Buscar registros" at bounding box center [488, 73] width 40 height 9
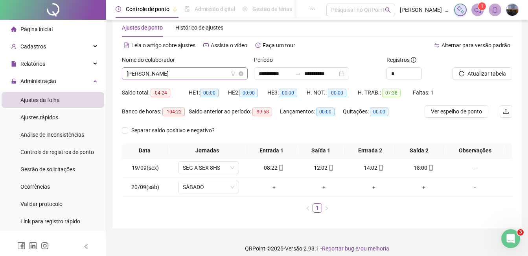
click at [179, 76] on span "[PERSON_NAME]" at bounding box center [185, 74] width 116 height 12
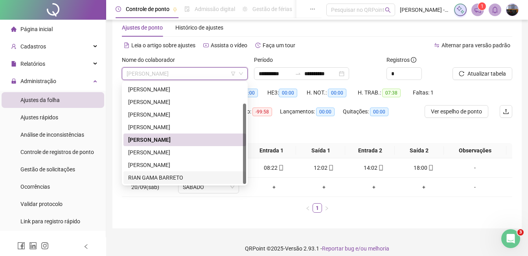
click at [158, 174] on div "RIAN GAMA BARRETO" at bounding box center [184, 177] width 113 height 9
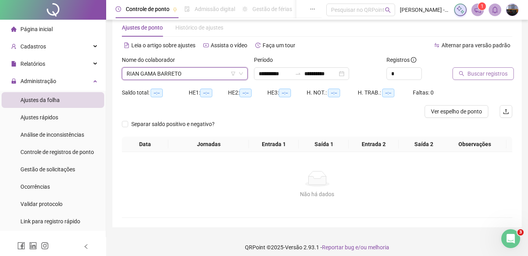
click at [485, 73] on span "Buscar registros" at bounding box center [488, 73] width 40 height 9
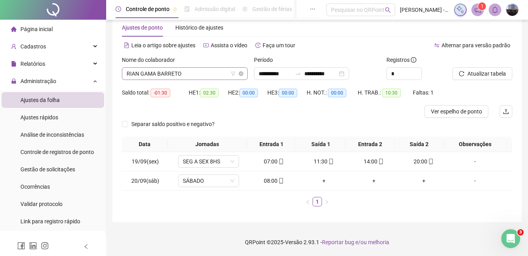
click at [166, 78] on span "RIAN GAMA BARRETO" at bounding box center [185, 74] width 116 height 12
click at [42, 67] on span "Relatórios" at bounding box center [28, 64] width 34 height 16
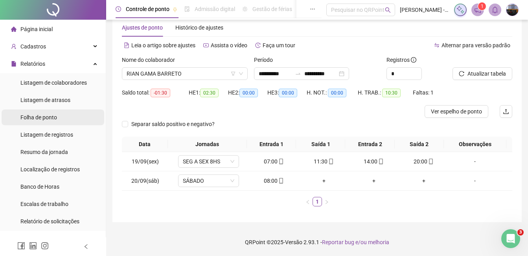
click at [44, 120] on span "Folha de ponto" at bounding box center [38, 117] width 37 height 6
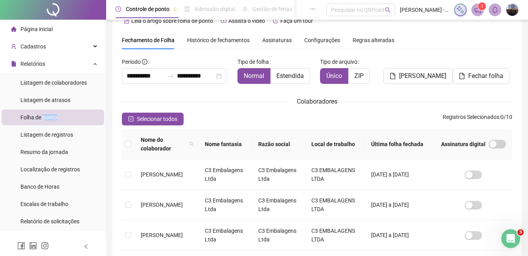
scroll to position [33, 0]
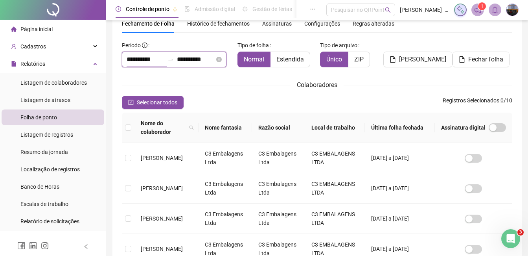
click at [130, 61] on input "**********" at bounding box center [146, 59] width 38 height 9
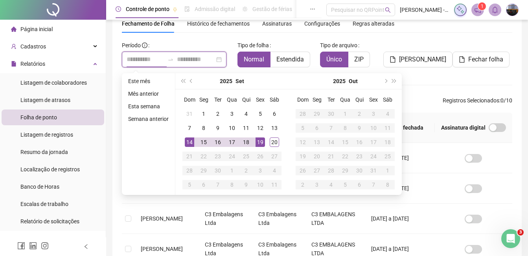
type input "**********"
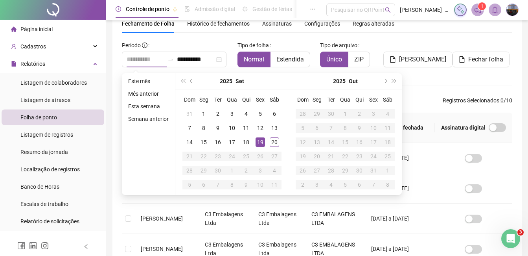
click at [260, 141] on div "19" at bounding box center [260, 141] width 9 height 9
type input "**********"
click at [272, 141] on div "20" at bounding box center [274, 141] width 9 height 9
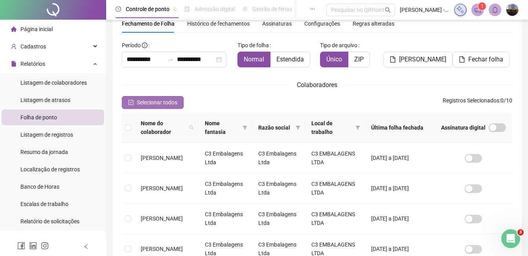
click at [142, 102] on span "Selecionar todos" at bounding box center [157, 102] width 41 height 9
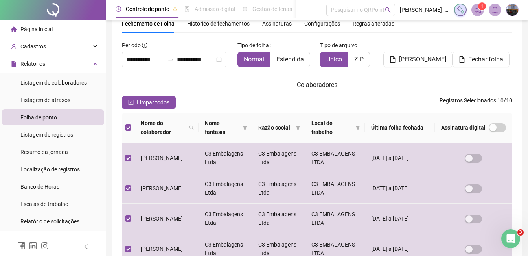
scroll to position [0, 0]
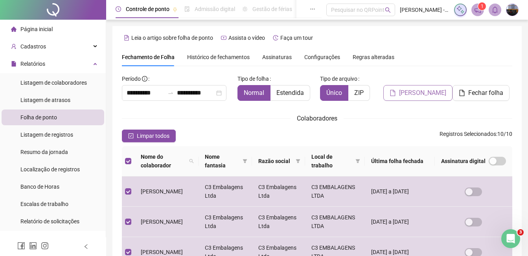
click at [406, 91] on span "[PERSON_NAME]" at bounding box center [422, 92] width 47 height 9
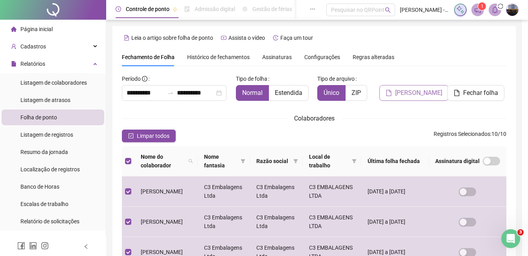
scroll to position [33, 0]
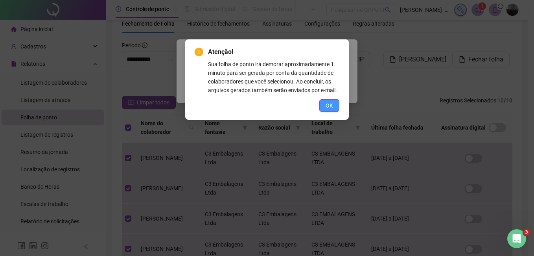
click at [326, 101] on span "OK" at bounding box center [329, 105] width 7 height 9
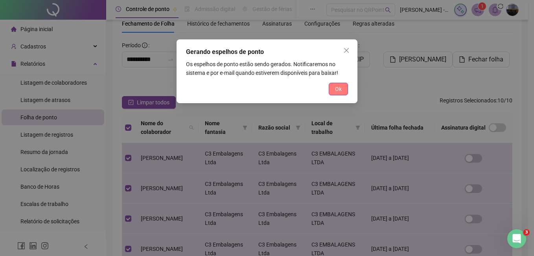
click at [333, 88] on button "Ok" at bounding box center [338, 89] width 19 height 13
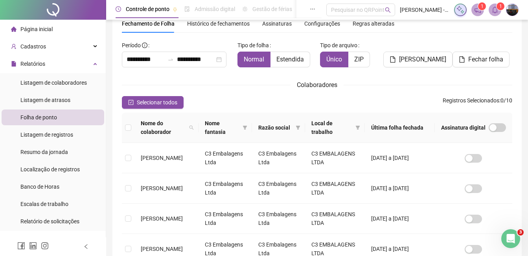
click at [497, 9] on icon "bell" at bounding box center [495, 9] width 7 height 7
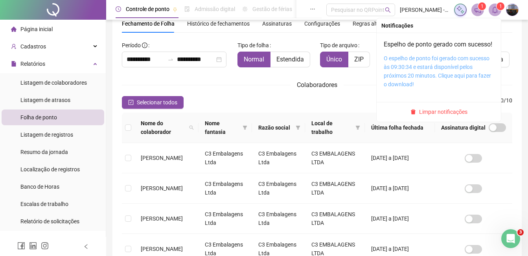
click at [438, 67] on link "O espelho de ponto foi gerado com sucesso às 09:30:34 e estará disponível pelos…" at bounding box center [437, 71] width 107 height 32
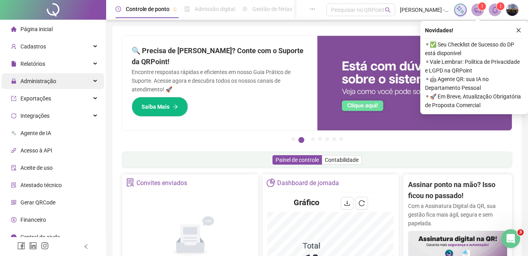
click at [61, 75] on div "Administração" at bounding box center [53, 81] width 103 height 16
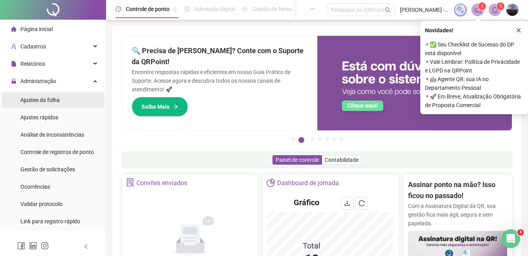
click at [52, 103] on span "Ajustes da folha" at bounding box center [39, 100] width 39 height 6
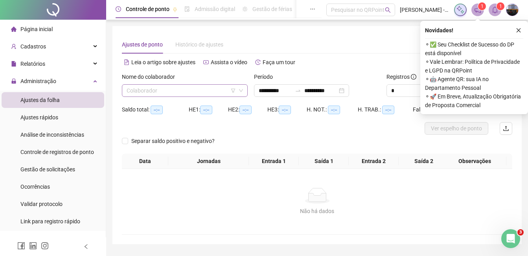
click at [170, 86] on input "search" at bounding box center [181, 91] width 109 height 12
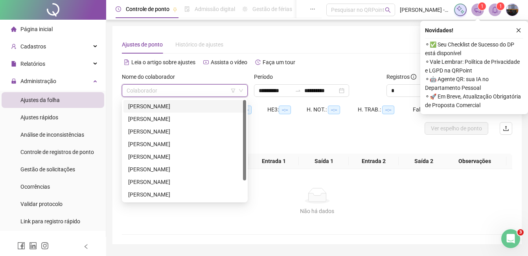
click at [163, 108] on div "[PERSON_NAME]" at bounding box center [184, 106] width 113 height 9
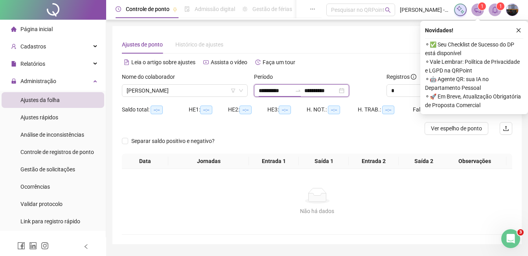
click at [262, 90] on input "**********" at bounding box center [275, 90] width 33 height 9
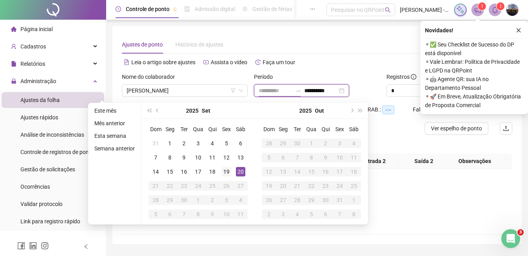
type input "**********"
click at [220, 167] on td "19" at bounding box center [227, 171] width 14 height 14
click at [238, 172] on div "20" at bounding box center [240, 171] width 9 height 9
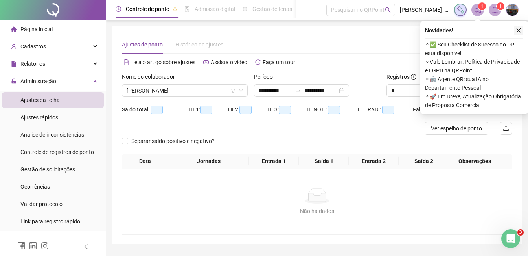
click at [519, 30] on icon "close" at bounding box center [519, 31] width 6 height 6
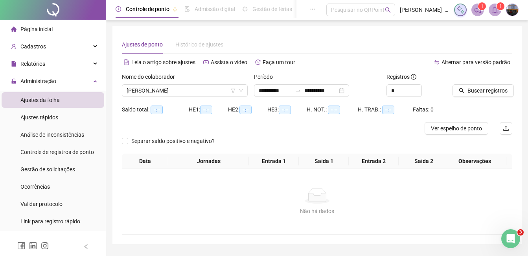
click at [479, 83] on div at bounding box center [473, 78] width 40 height 12
click at [479, 84] on div at bounding box center [473, 78] width 40 height 12
drag, startPoint x: 479, startPoint y: 84, endPoint x: 479, endPoint y: 92, distance: 8.7
click at [479, 92] on span "Buscar registros" at bounding box center [488, 90] width 40 height 9
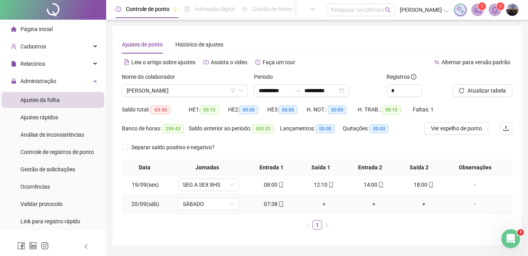
click at [280, 204] on icon "mobile" at bounding box center [282, 204] width 4 height 6
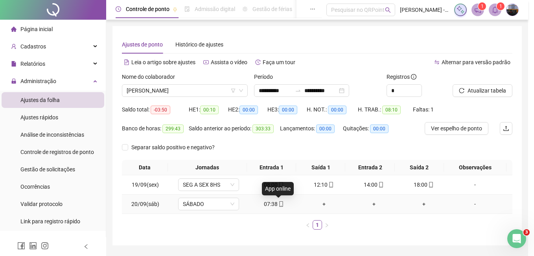
type input "**********"
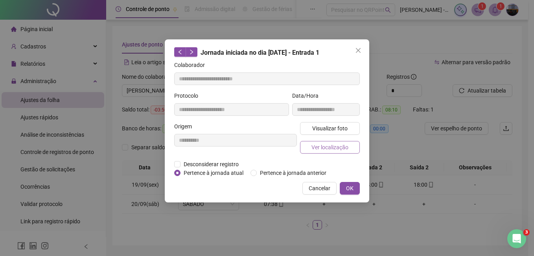
click at [322, 146] on span "Ver localização" at bounding box center [330, 147] width 37 height 9
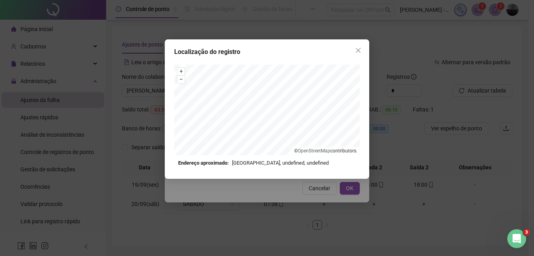
click at [285, 159] on div "+ – ⇧ › © OpenStreetMap contributors. Endereço aproximado: Praça do Comércio, u…" at bounding box center [267, 116] width 186 height 102
click at [360, 51] on icon "close" at bounding box center [358, 50] width 5 height 5
